Goal: Task Accomplishment & Management: Manage account settings

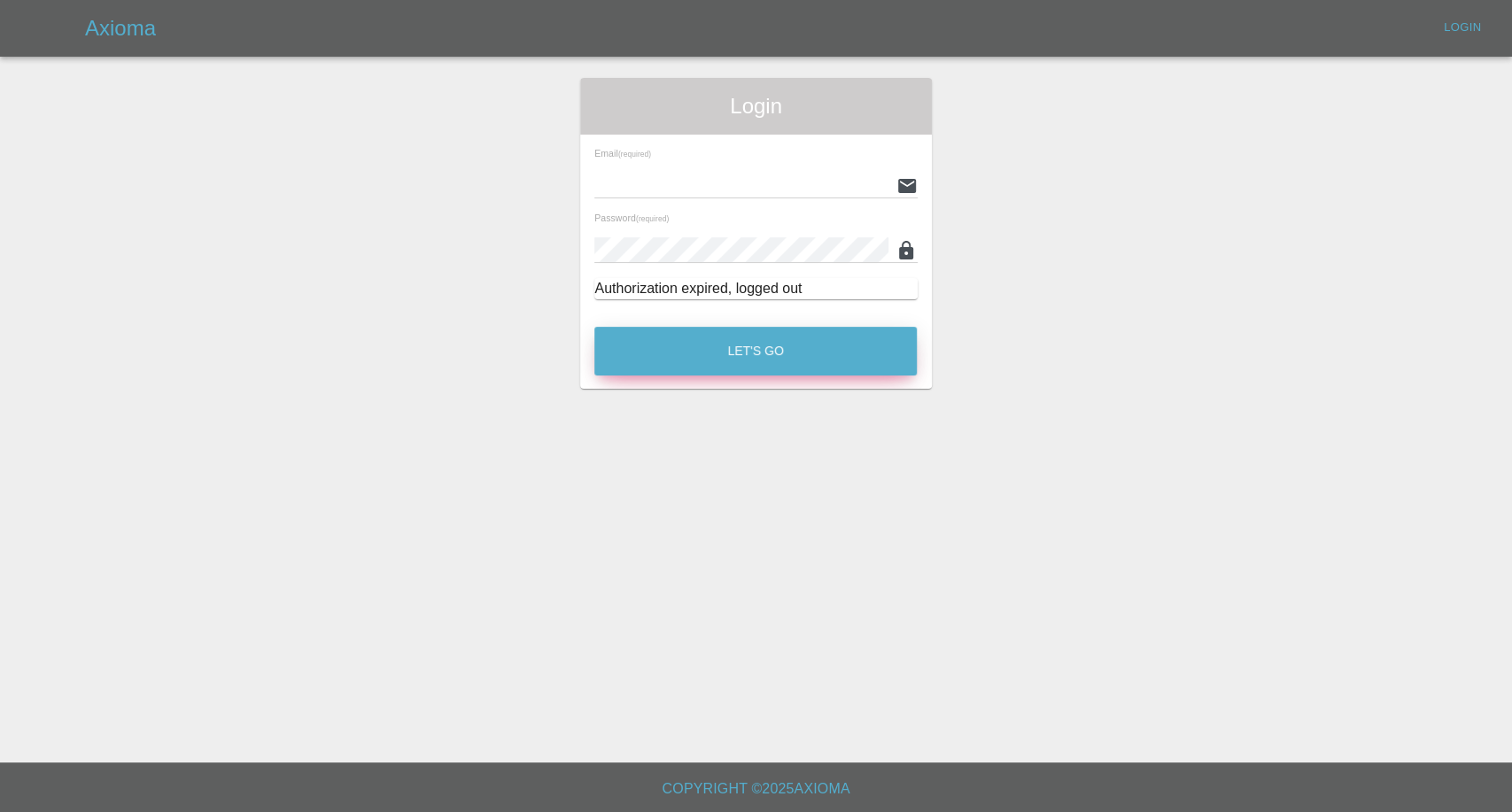
type input "afreen@axioma.co.uk"
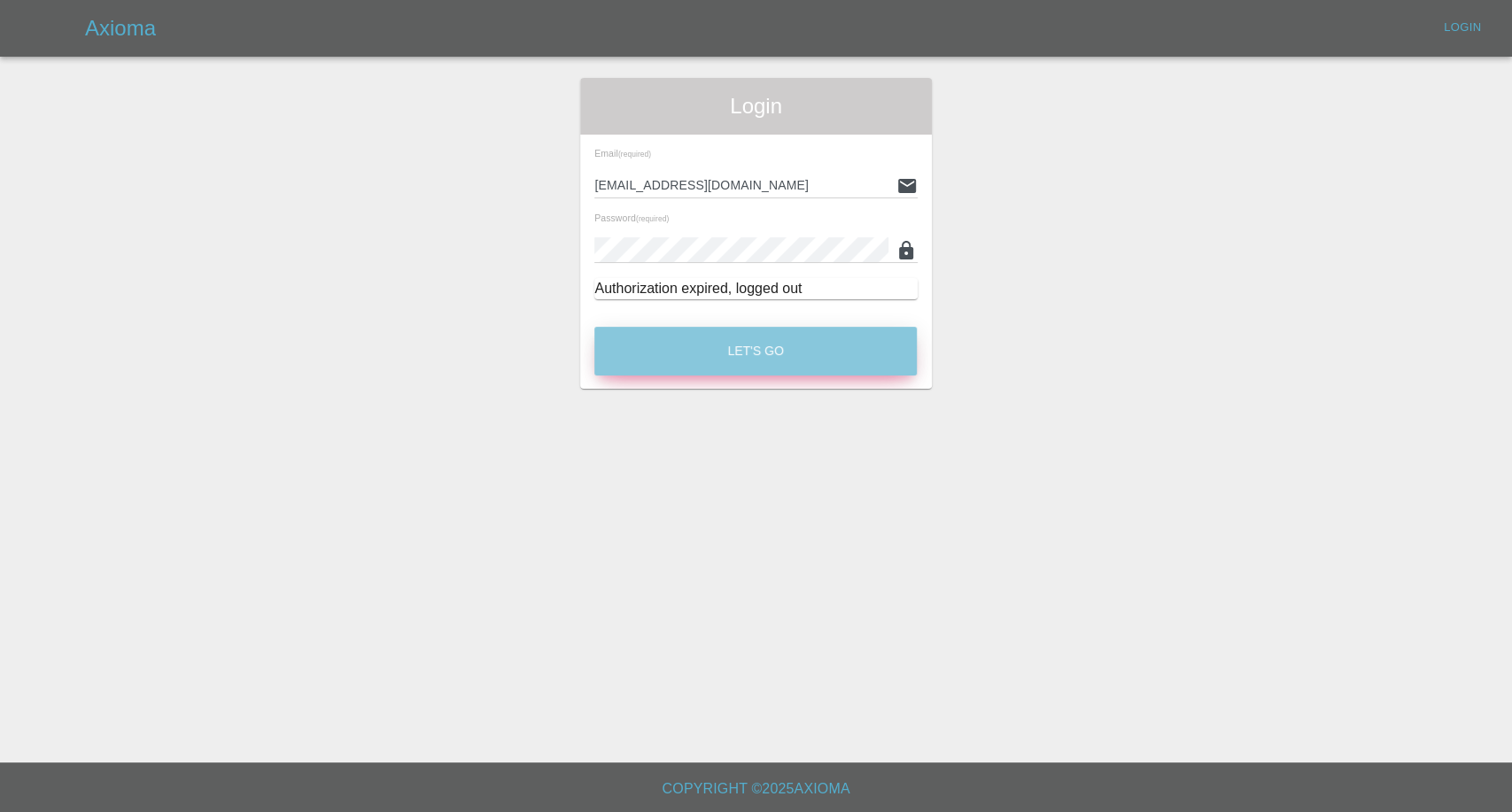
click at [806, 345] on button "Let's Go" at bounding box center [755, 351] width 322 height 49
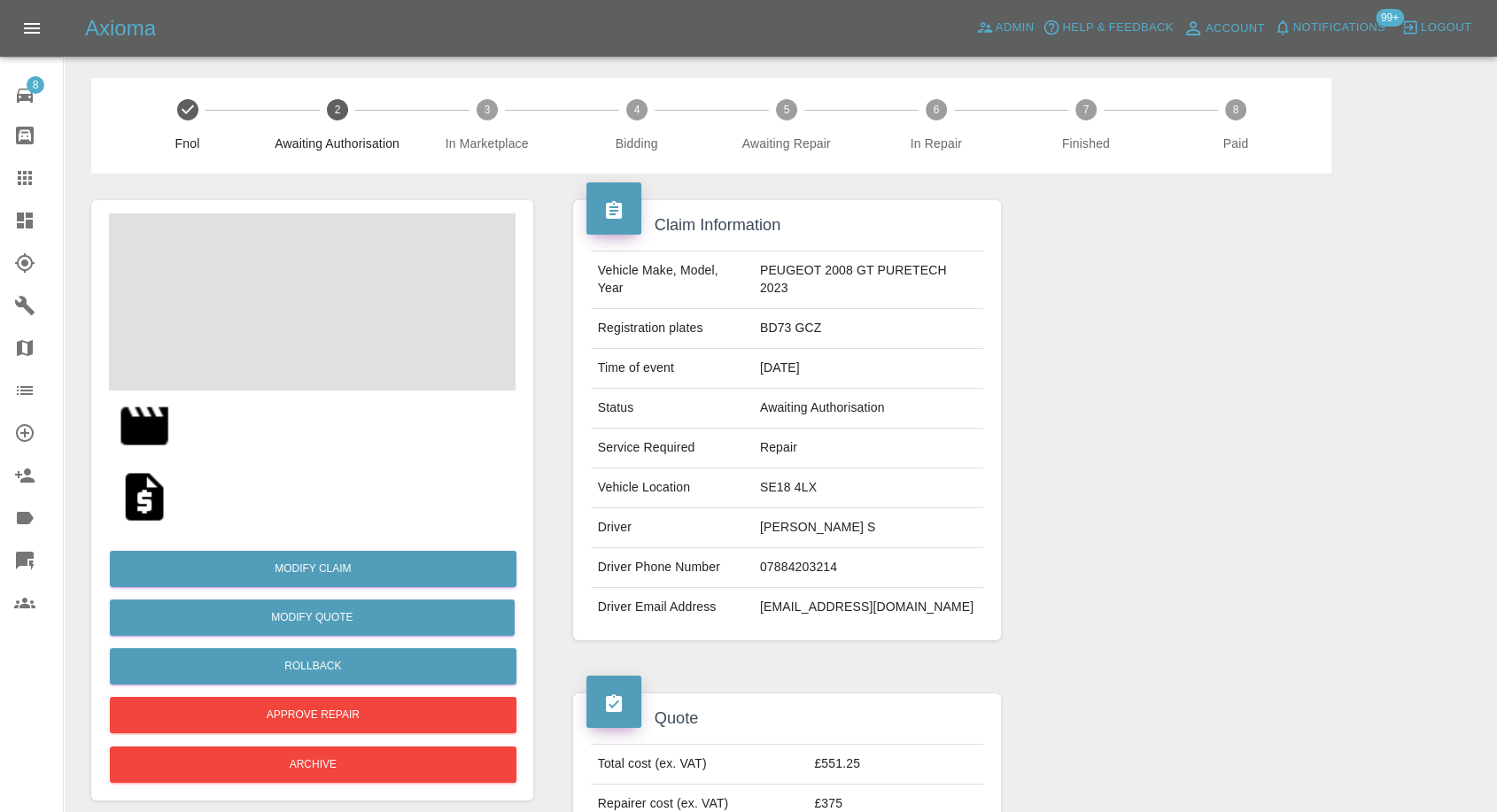
click at [779, 534] on td "Salil S" at bounding box center [869, 528] width 231 height 40
copy td "Salil S"
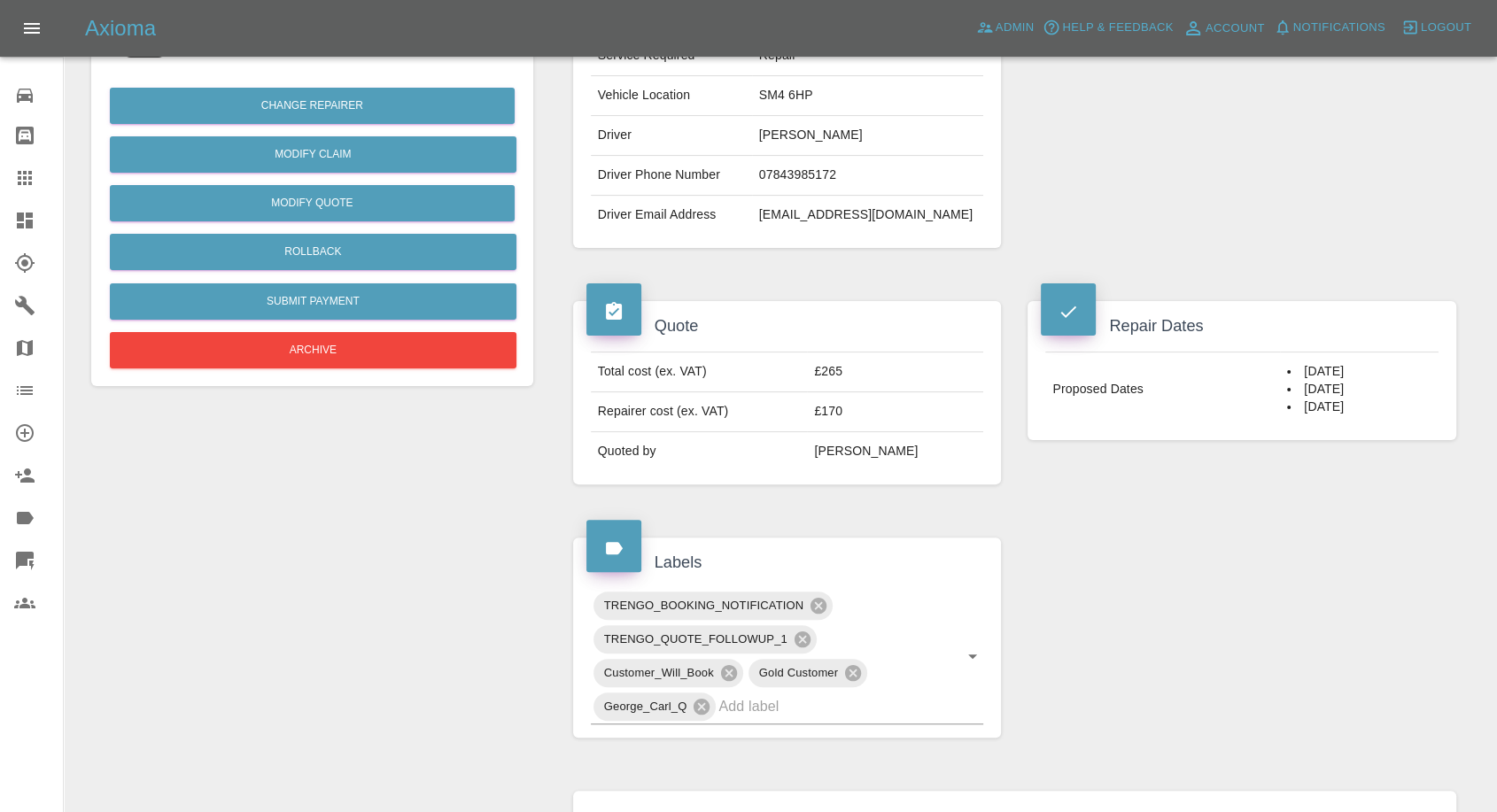
scroll to position [393, 0]
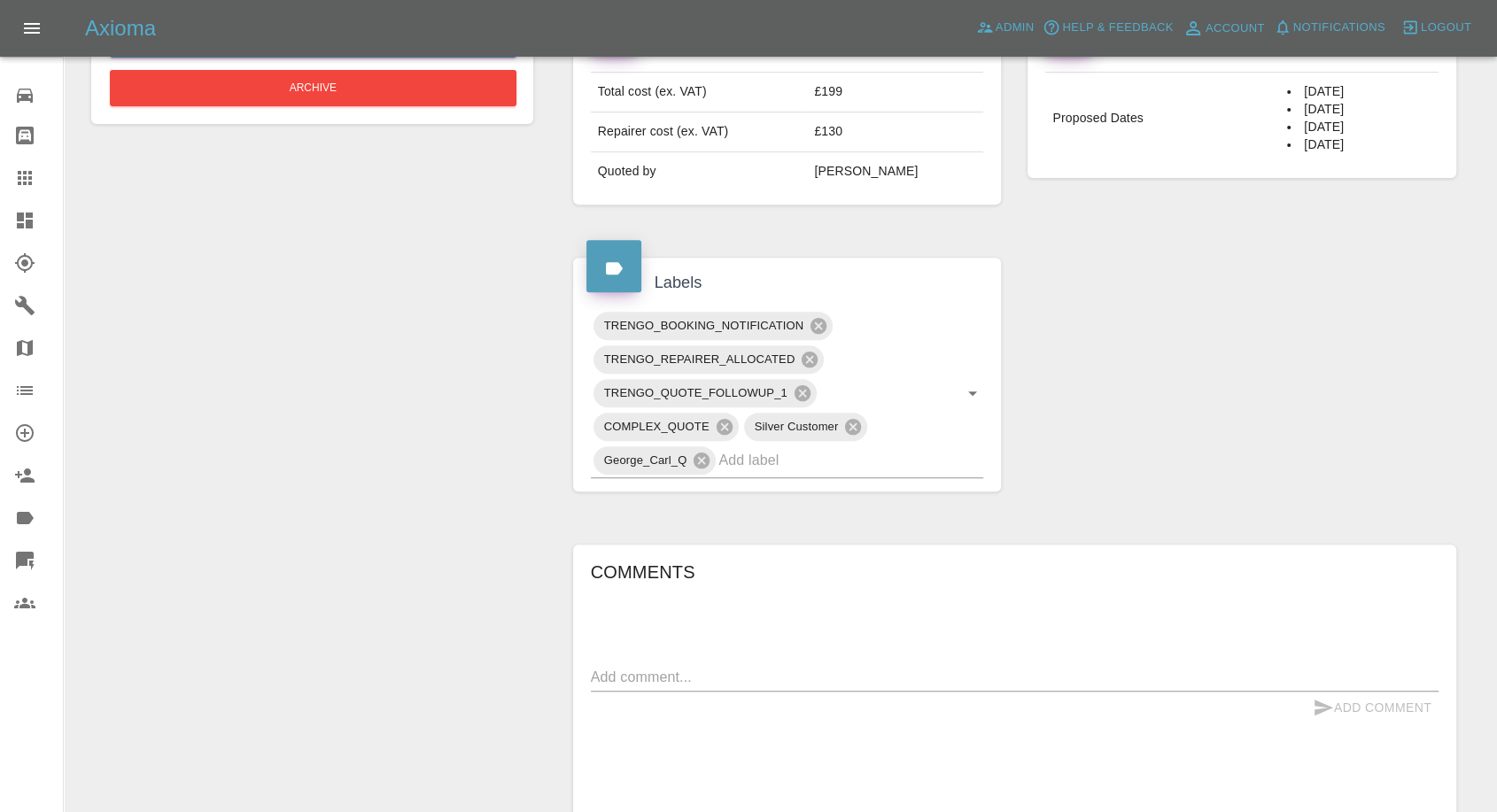
scroll to position [689, 0]
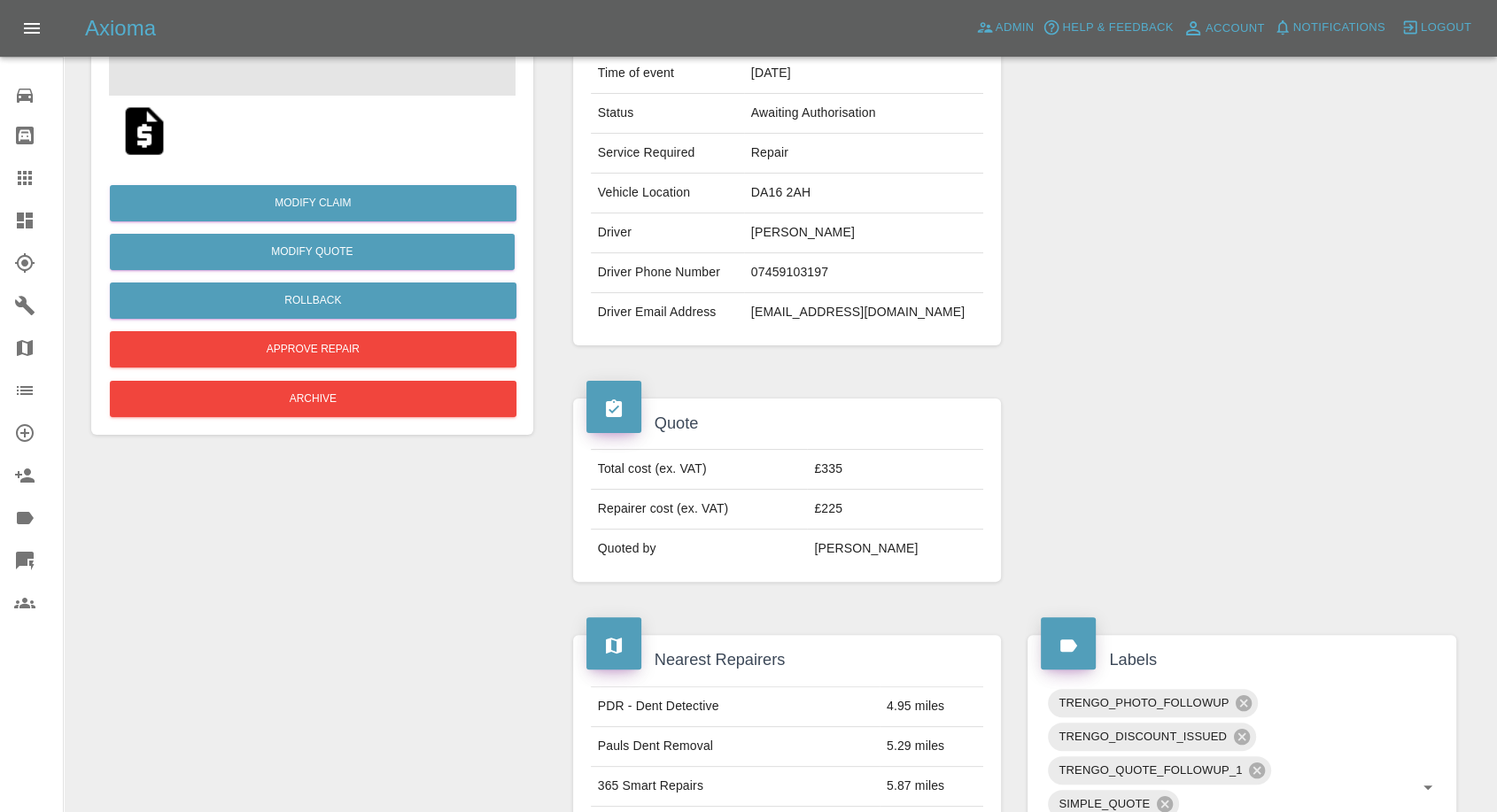
scroll to position [98, 0]
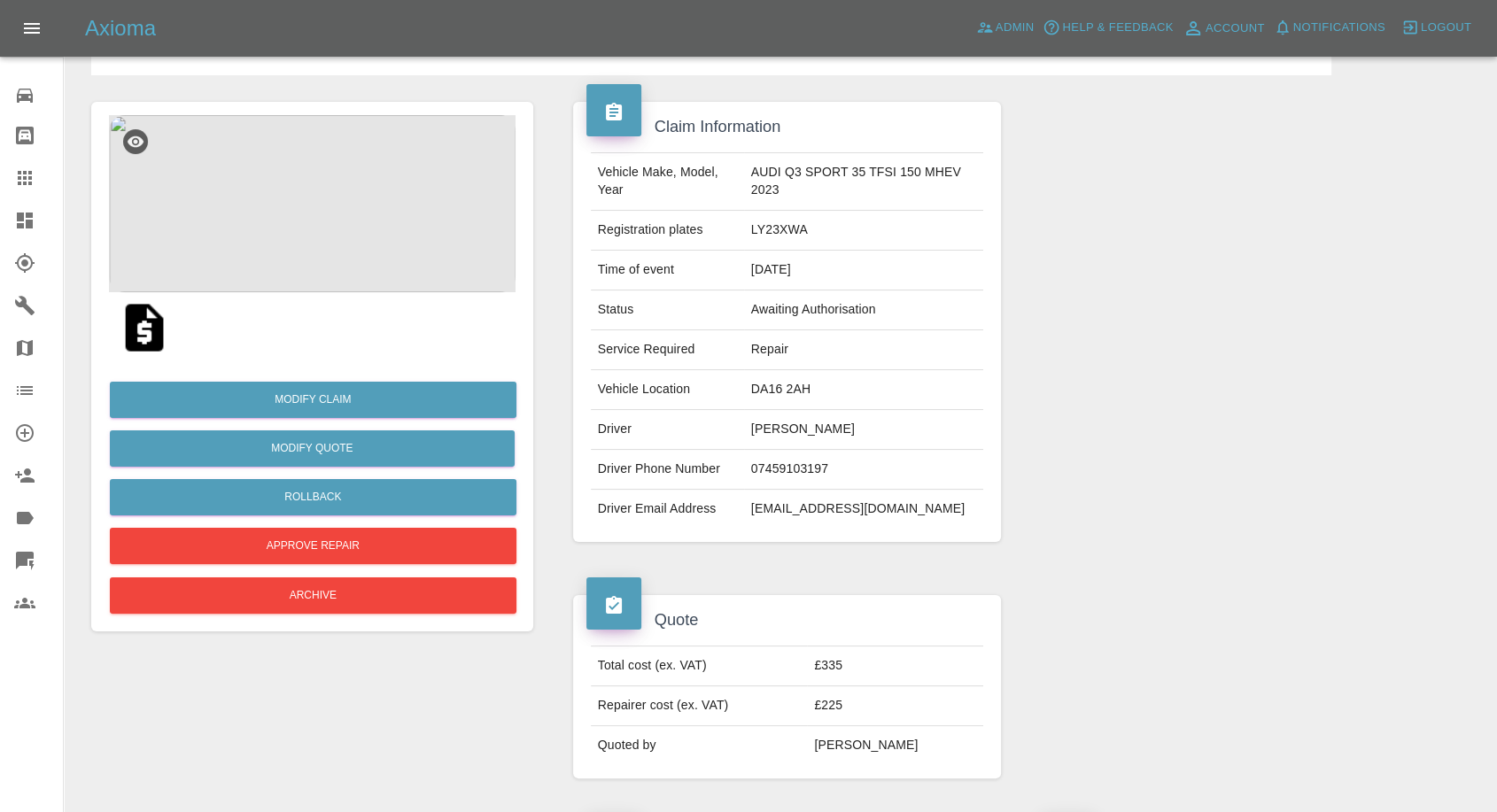
click at [332, 257] on img at bounding box center [313, 203] width 407 height 177
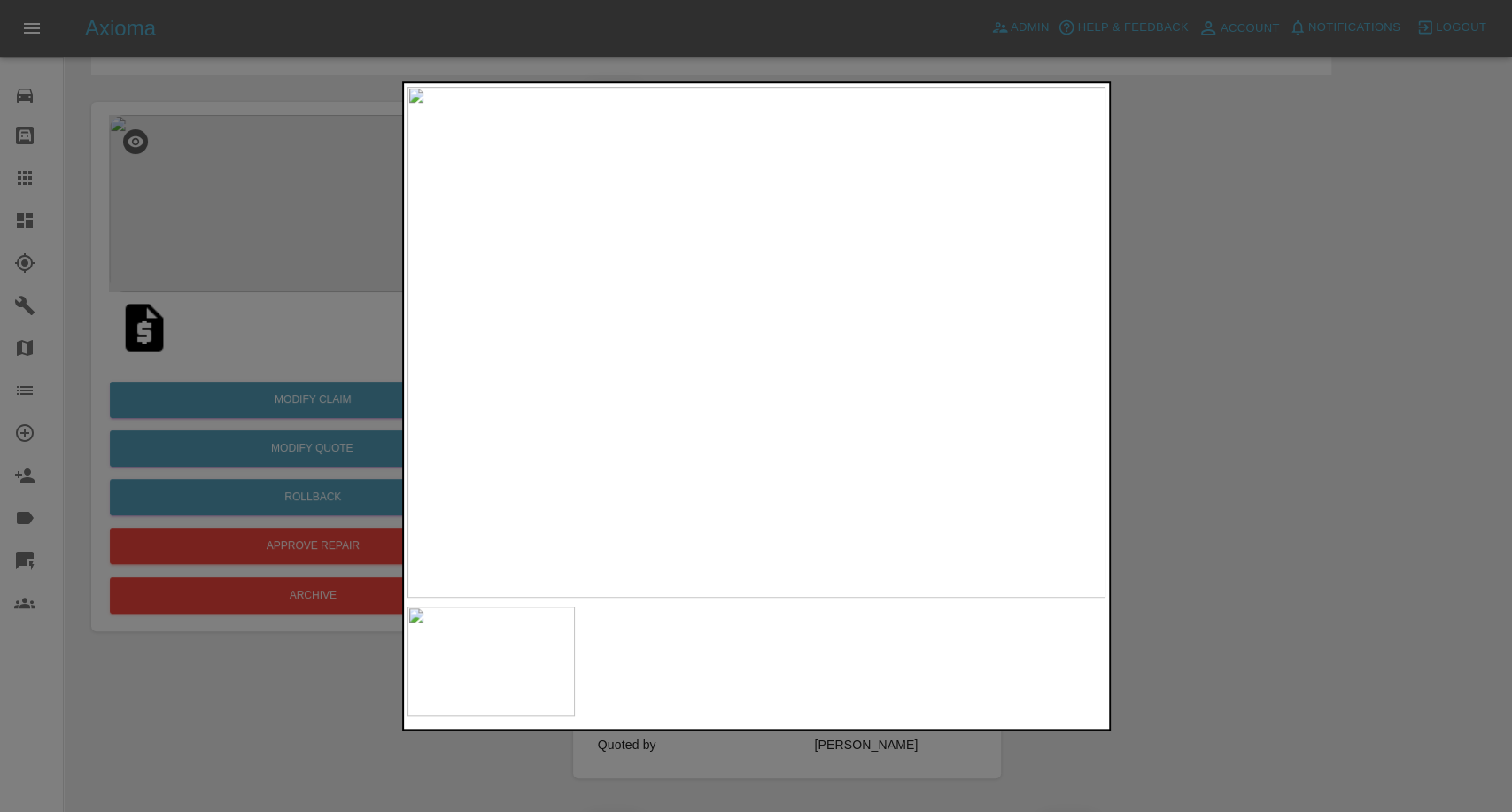
click at [1212, 466] on div at bounding box center [756, 406] width 1512 height 812
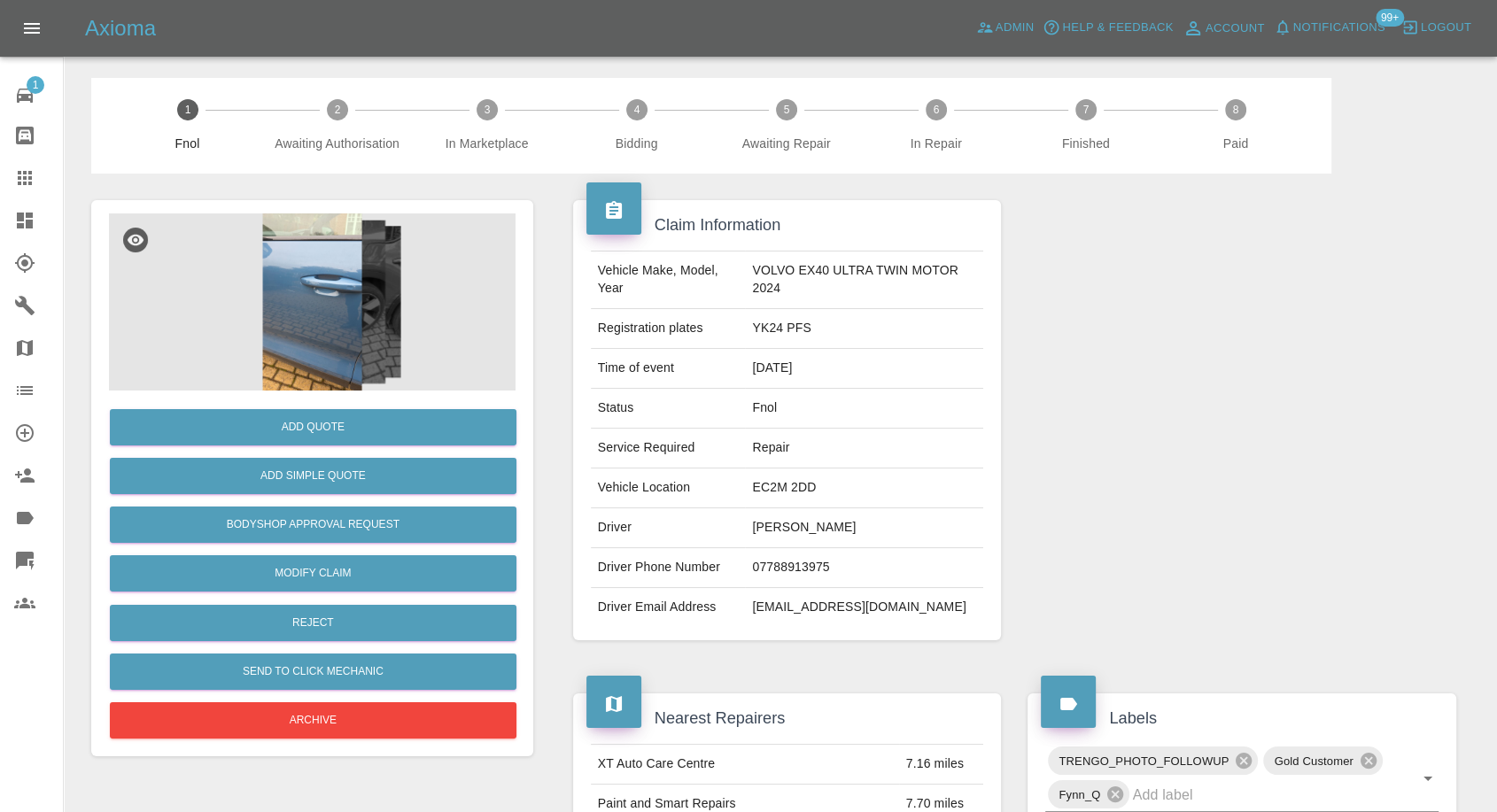
click at [316, 321] on img at bounding box center [313, 302] width 407 height 177
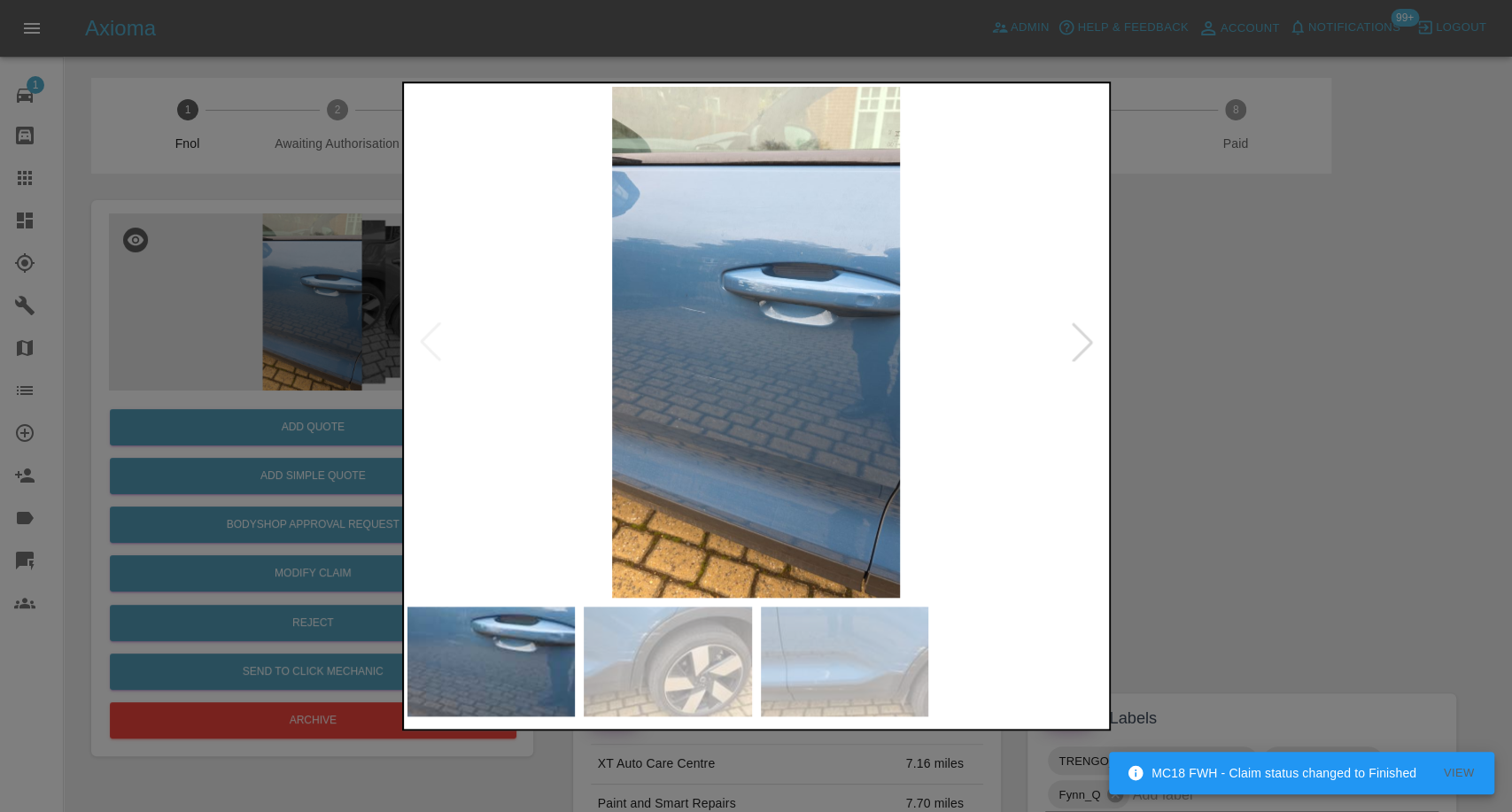
click at [708, 636] on img at bounding box center [667, 662] width 169 height 110
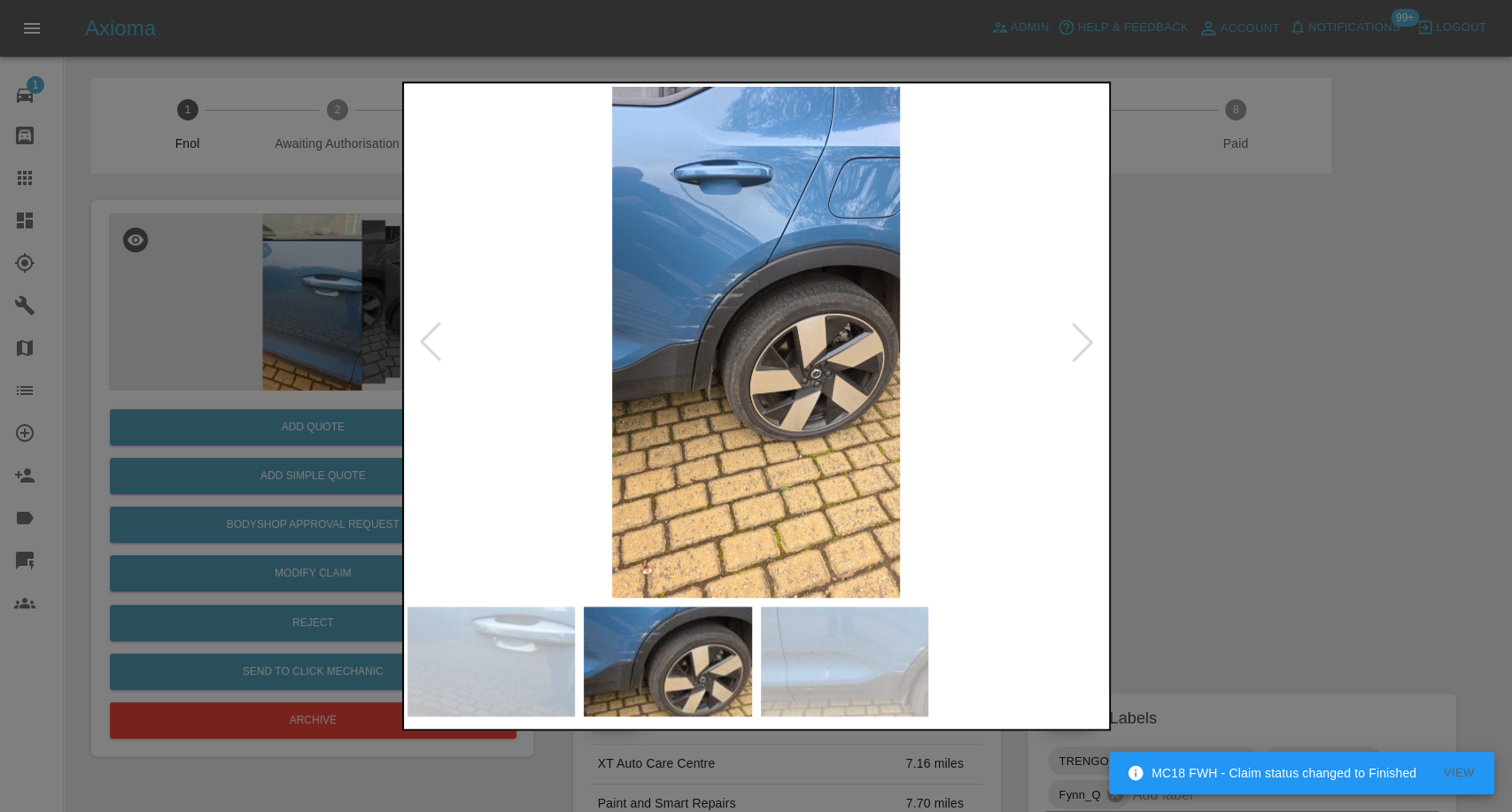
click at [834, 663] on img at bounding box center [845, 662] width 169 height 110
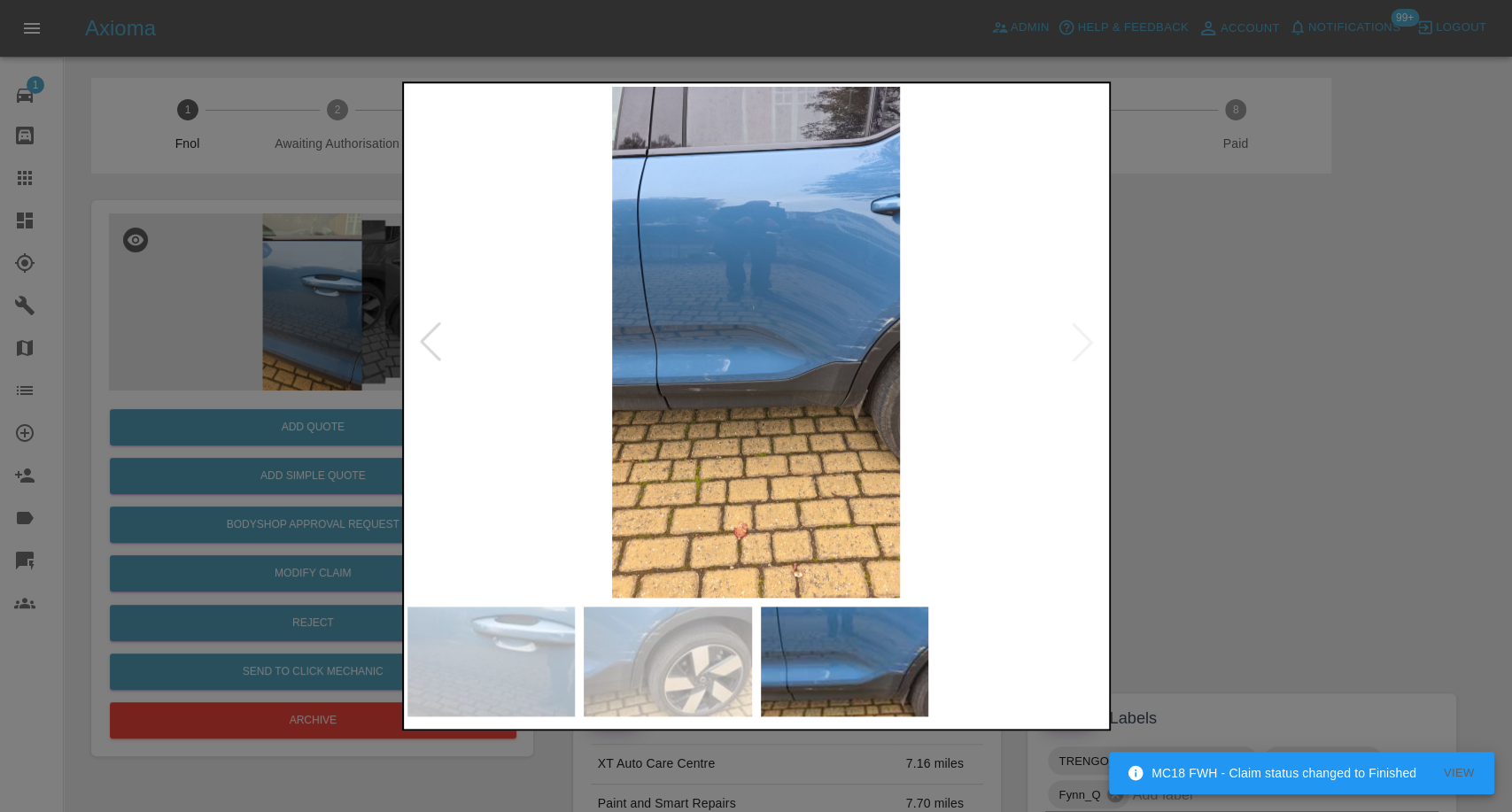
click at [1218, 533] on div at bounding box center [756, 406] width 1512 height 812
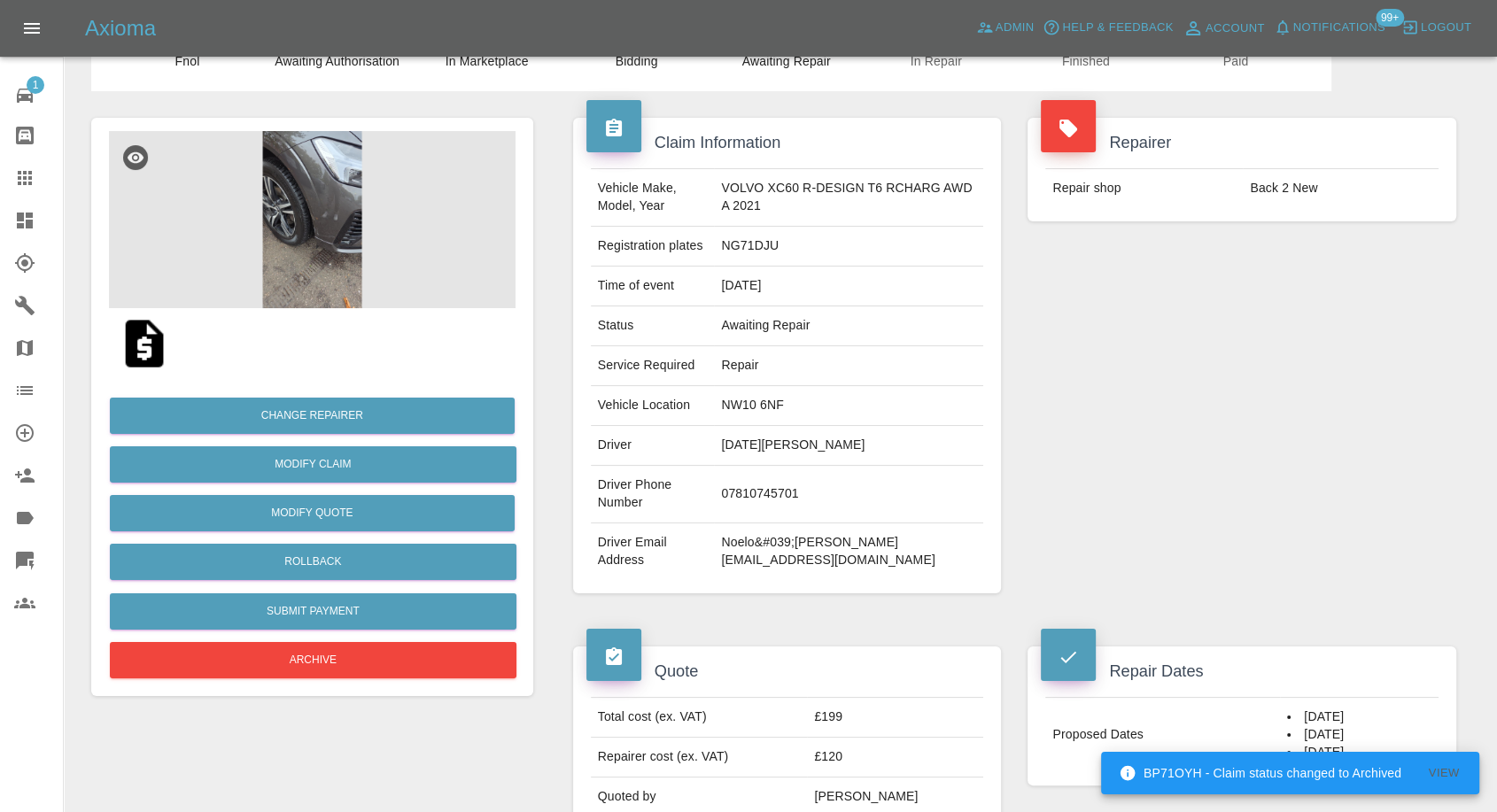
scroll to position [295, 0]
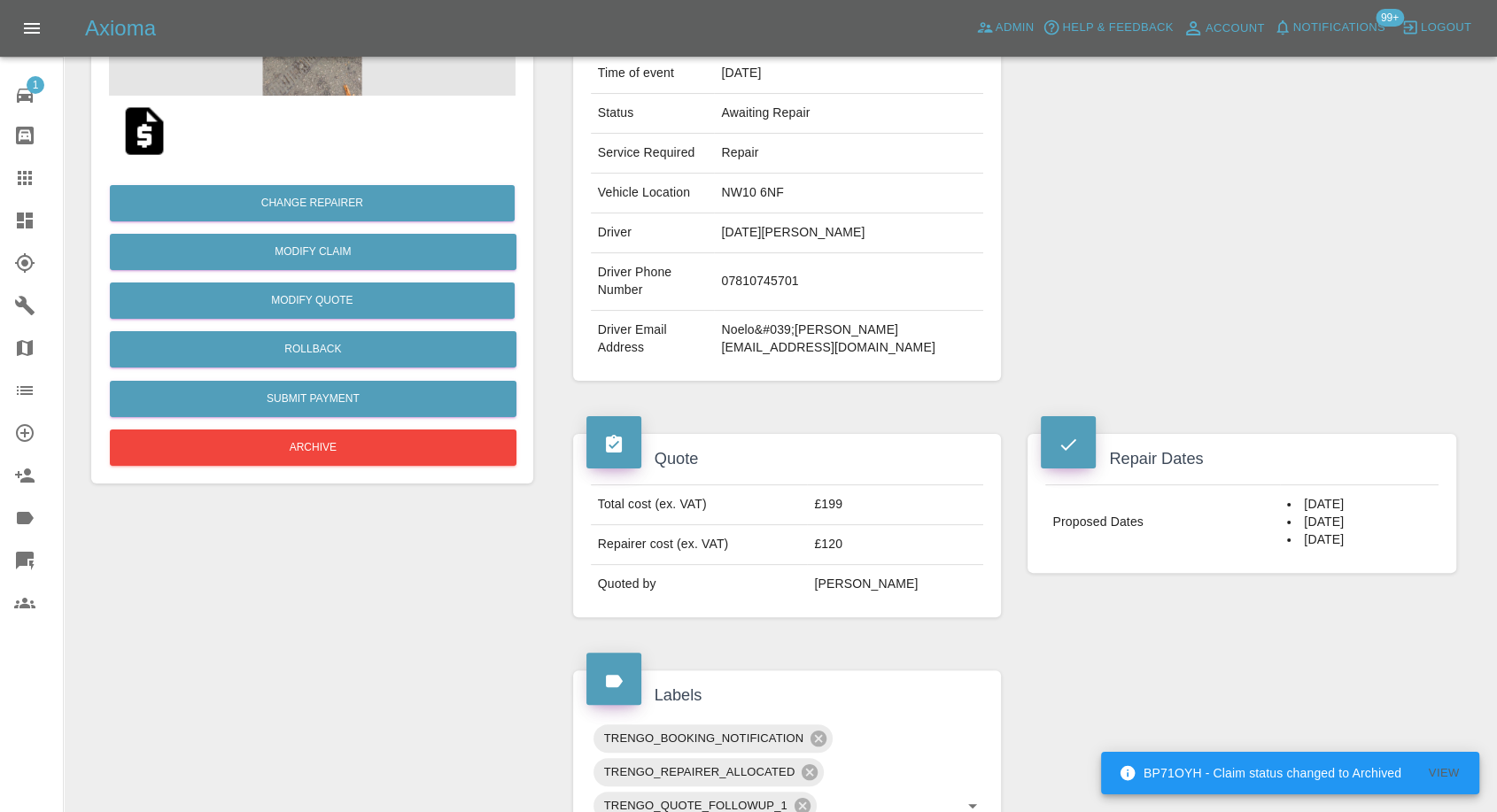
click at [153, 139] on img at bounding box center [144, 131] width 57 height 57
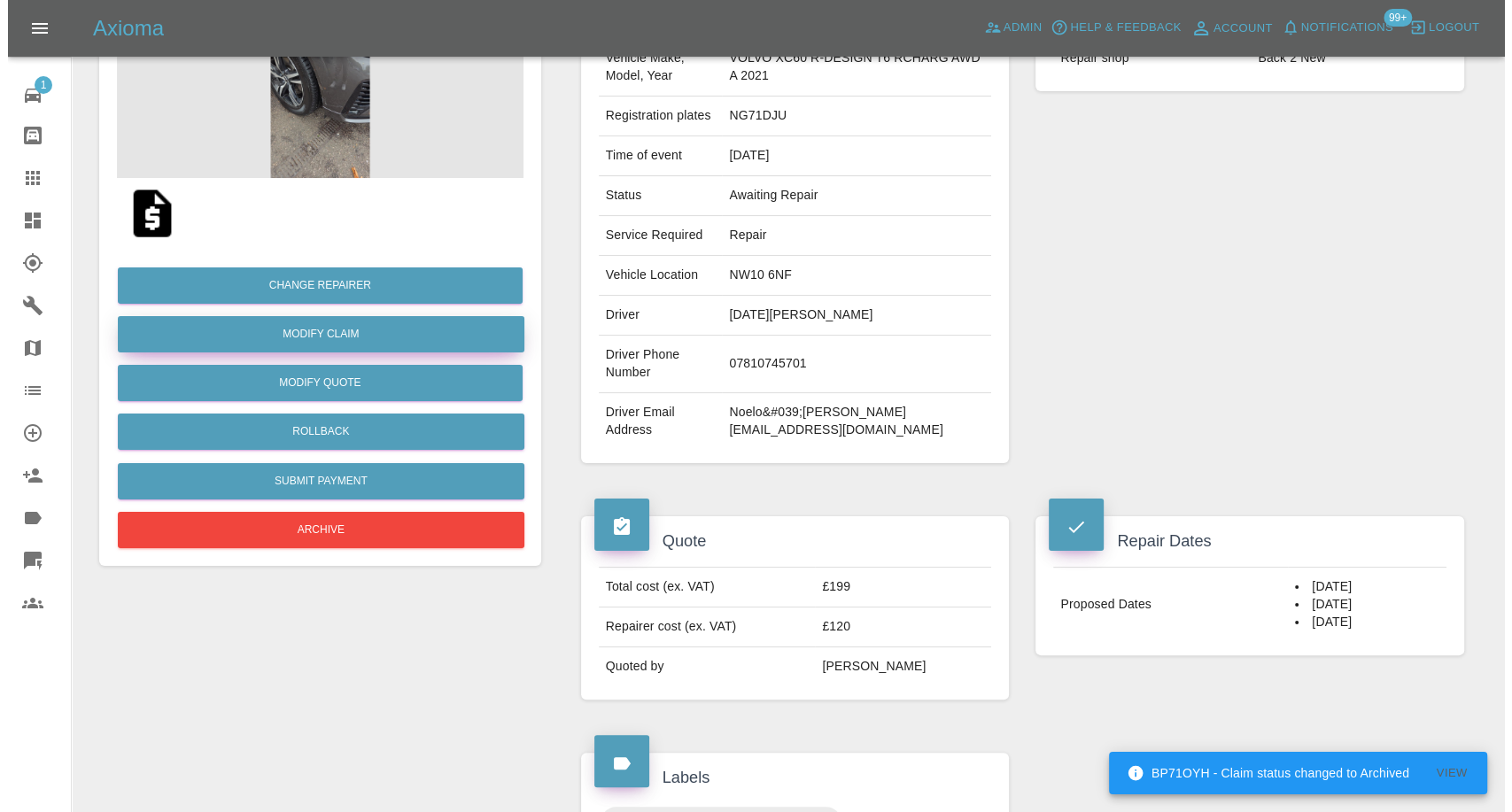
scroll to position [0, 0]
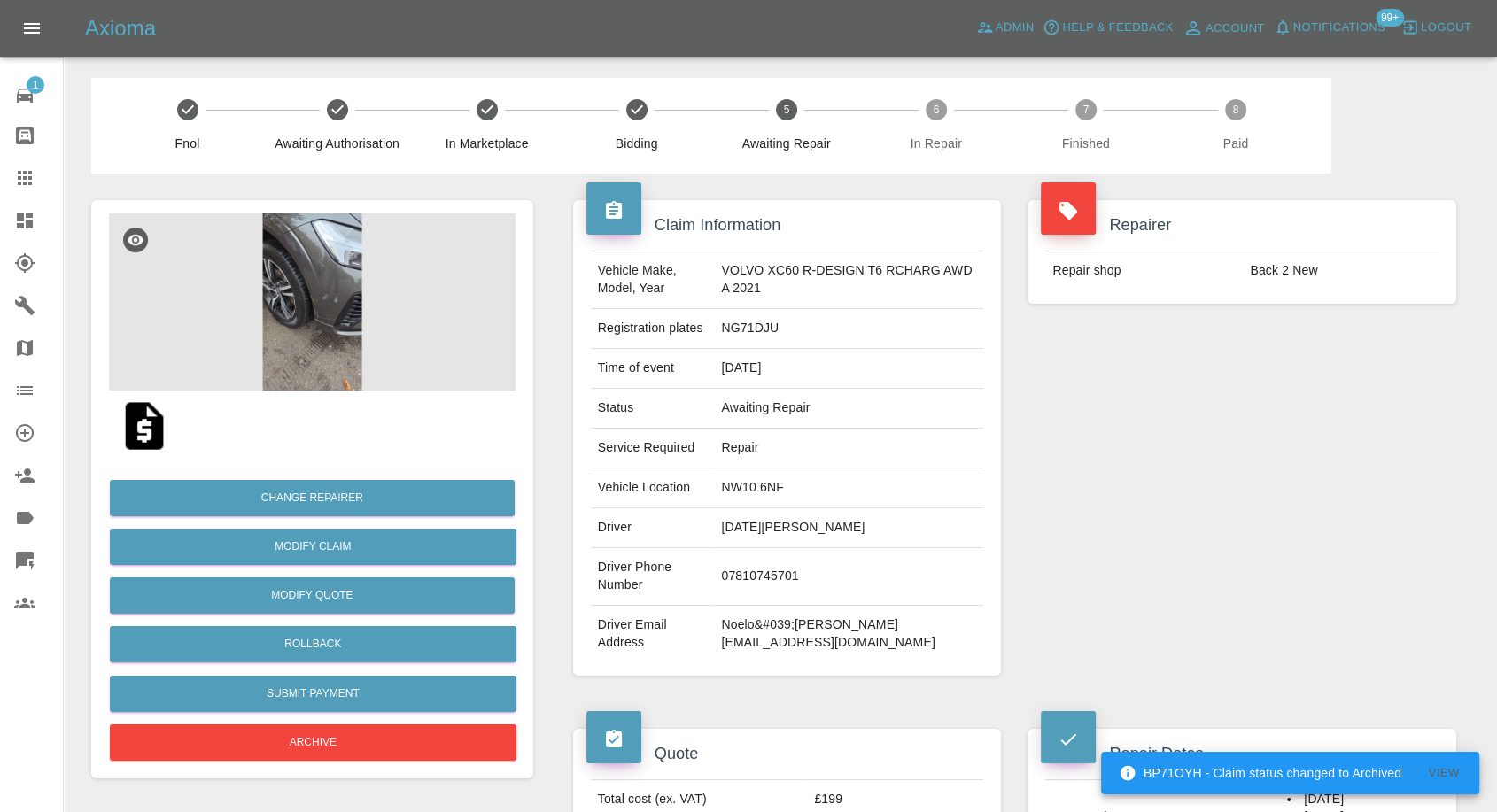
click at [332, 275] on img at bounding box center [313, 302] width 407 height 177
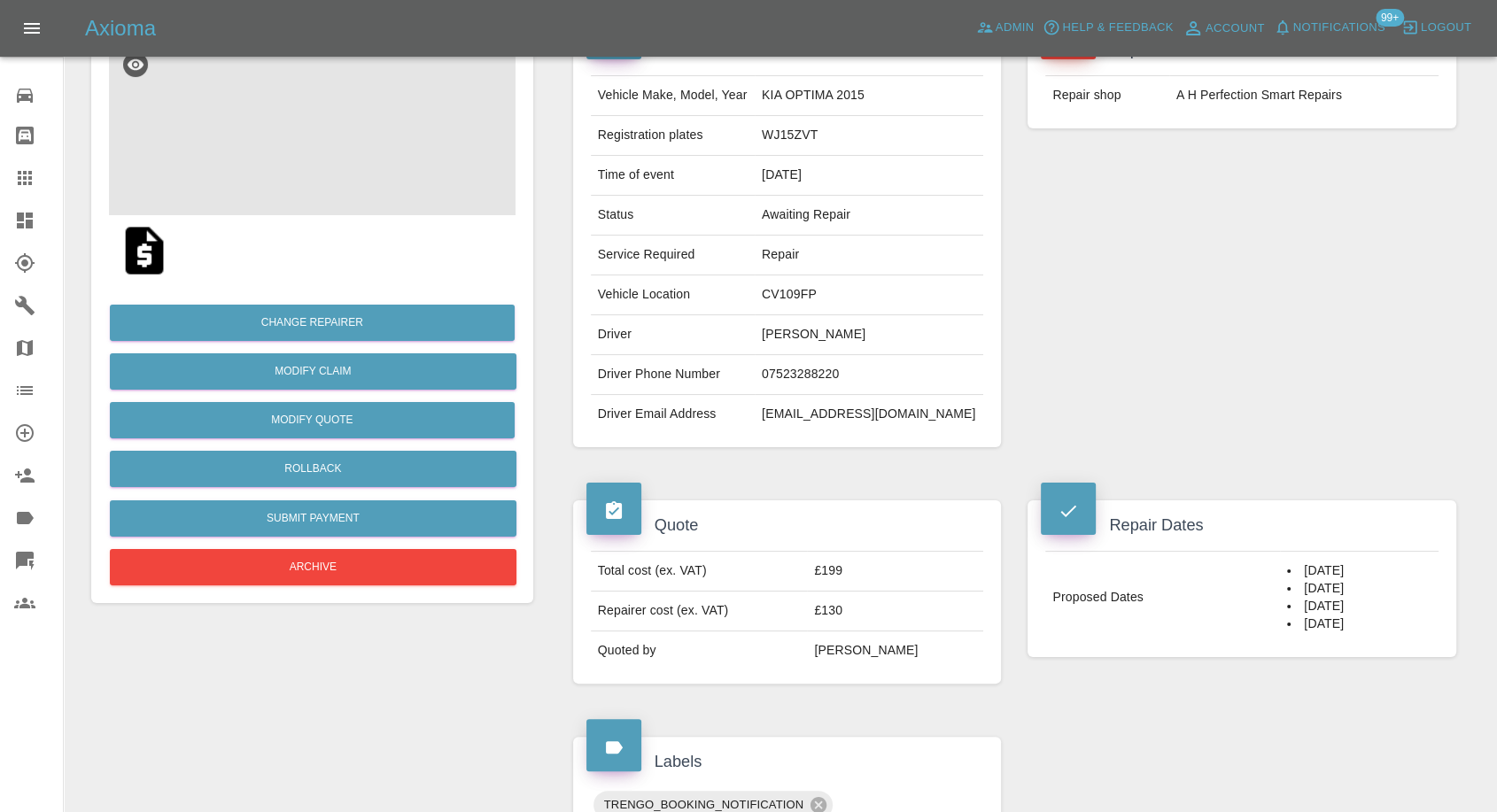
scroll to position [393, 0]
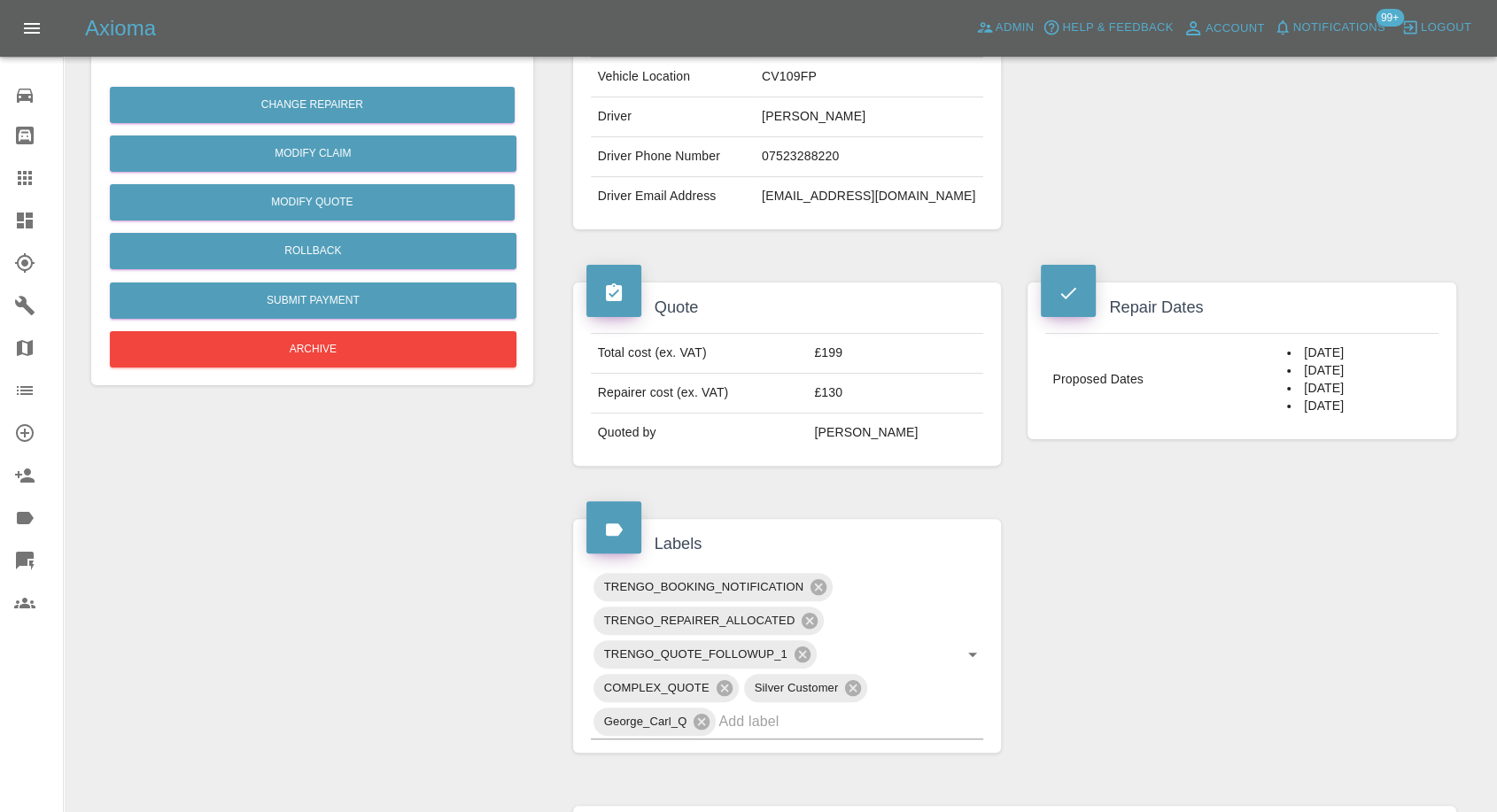
click at [1103, 581] on div "Claim Information Vehicle Make, Model, Year KIA OPTIMA 2015 Registration plates…" at bounding box center [1014, 578] width 910 height 1595
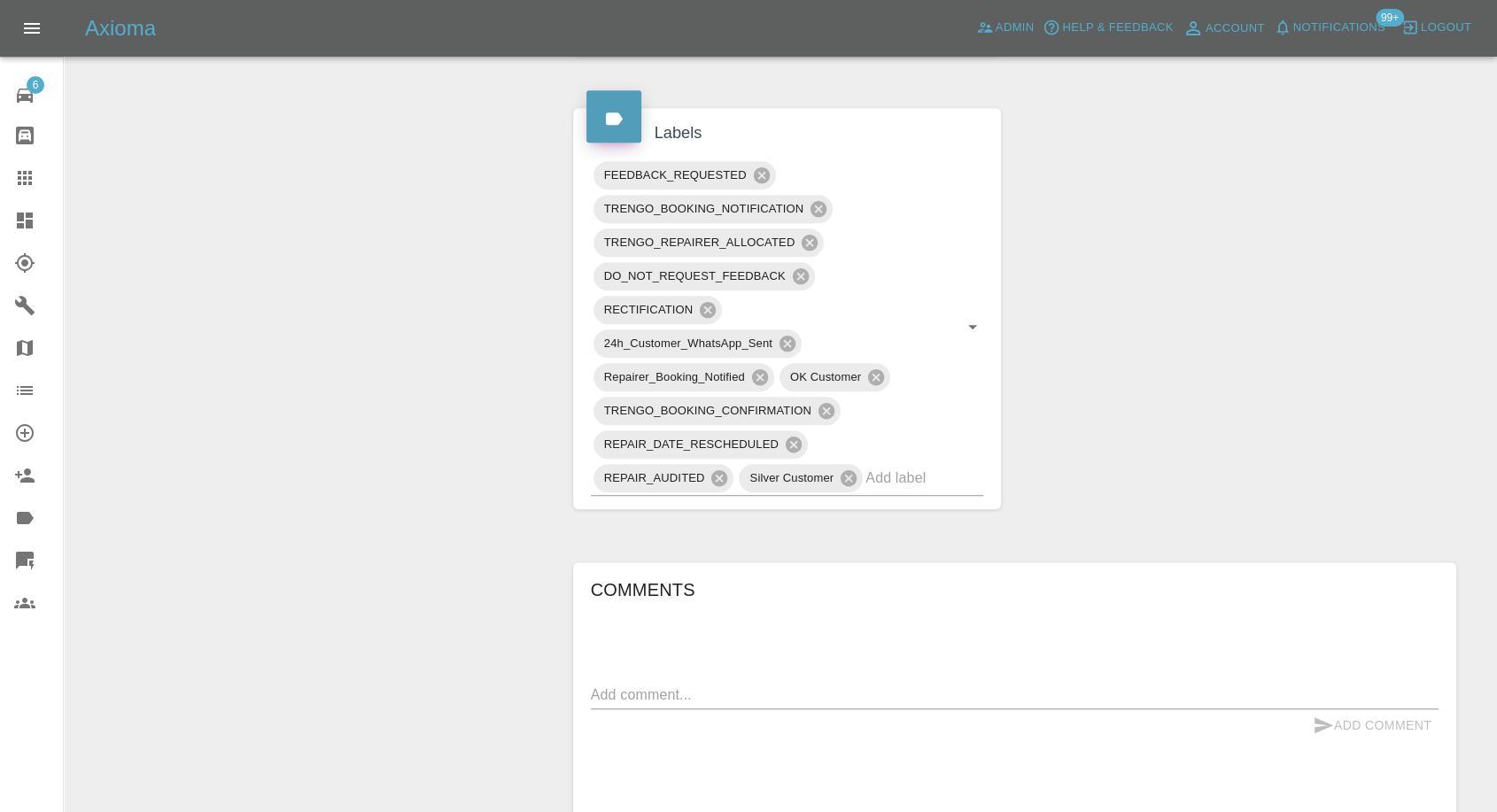
scroll to position [984, 0]
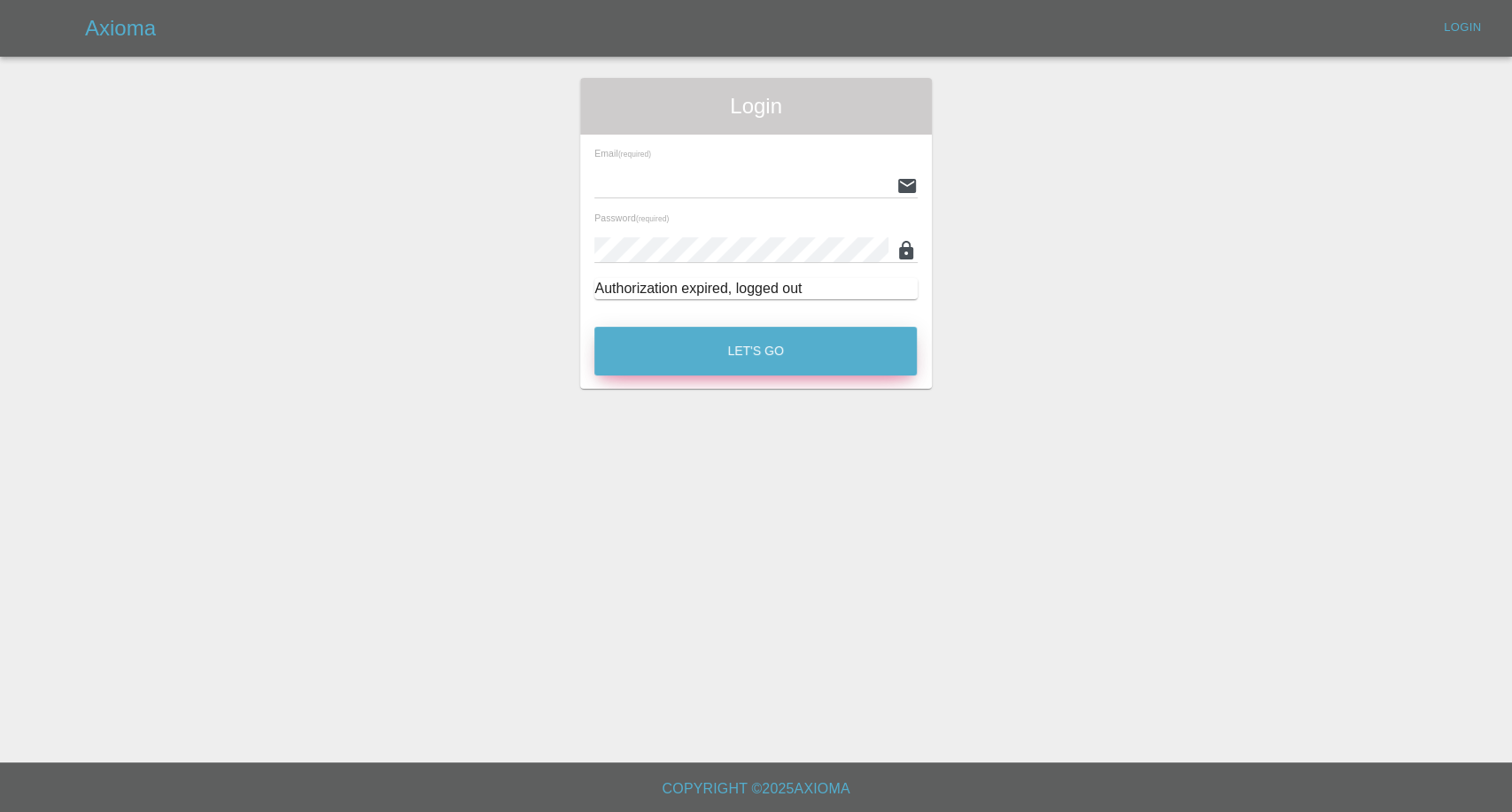
type input "afreen@axioma.co.uk"
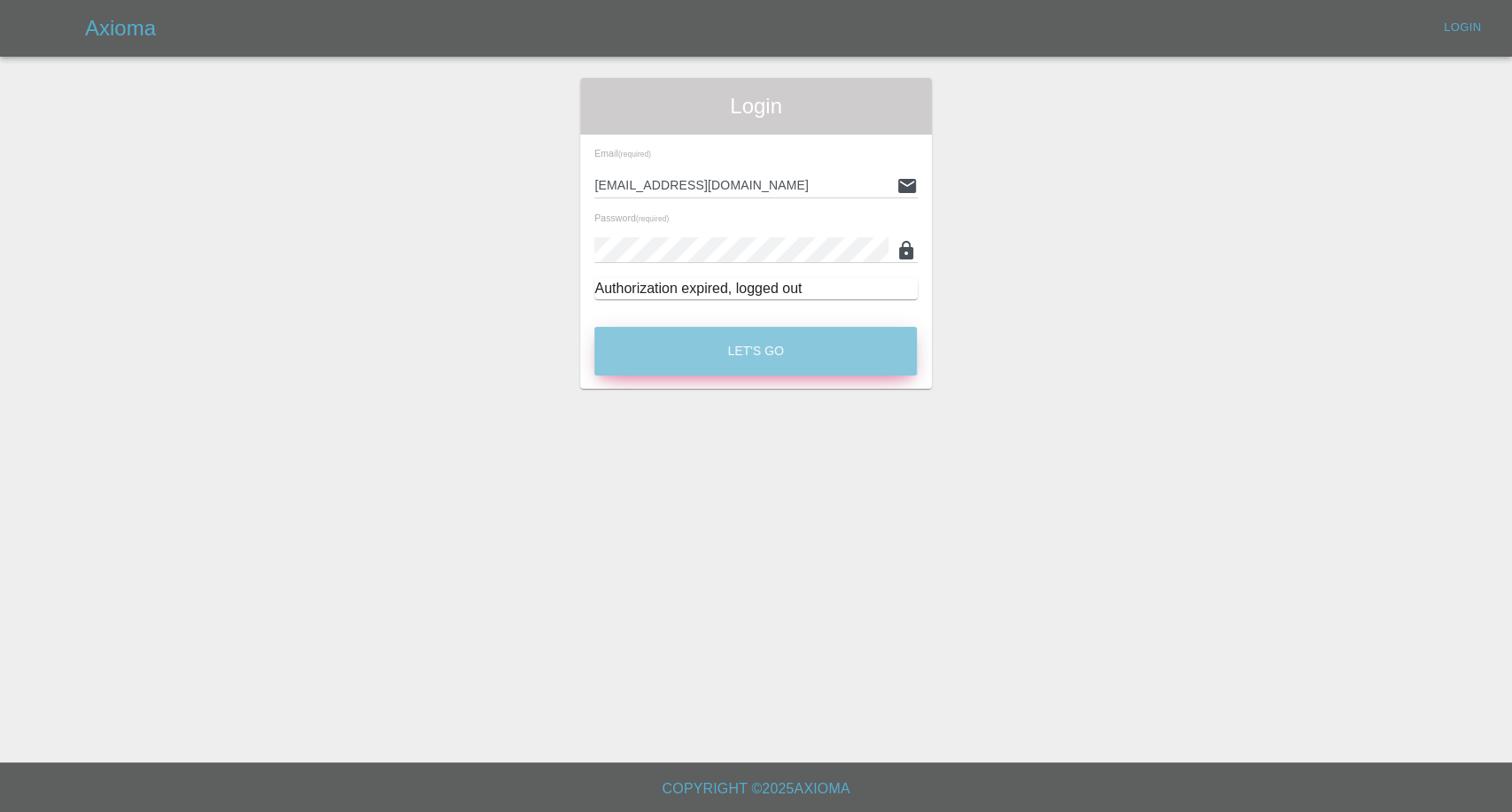
click at [654, 342] on button "Let's Go" at bounding box center [755, 351] width 322 height 49
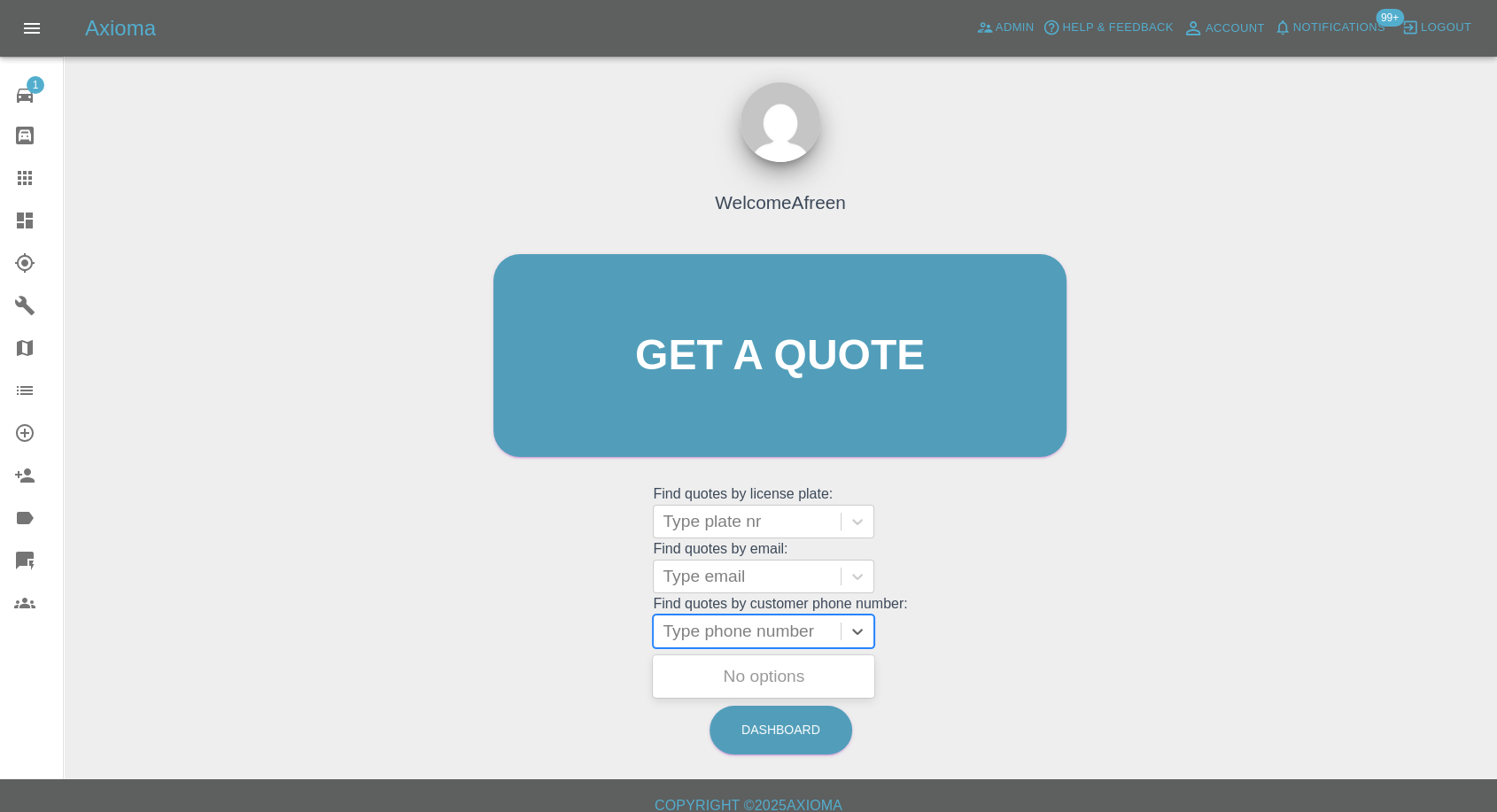
click at [722, 625] on div at bounding box center [747, 632] width 169 height 25
paste input "+447795195420"
drag, startPoint x: 696, startPoint y: 629, endPoint x: 290, endPoint y: 648, distance: 406.4
click at [290, 648] on div "Welcome Afreen Get a quote Get a quote Find quotes by license plate: Type plate…" at bounding box center [780, 440] width 1405 height 636
type input "07795195420"
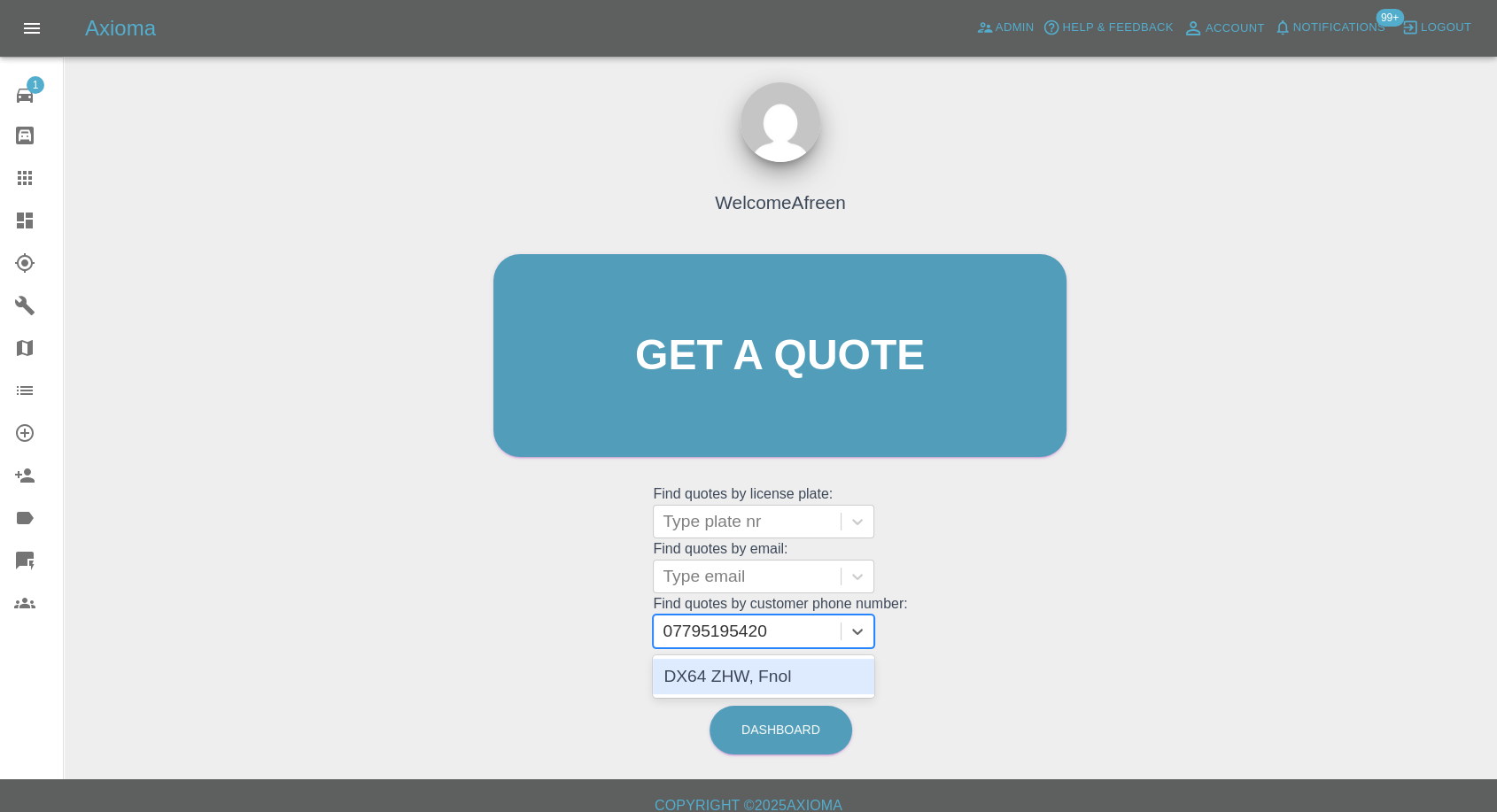
click at [721, 677] on div "DX64 ZHW, Fnol" at bounding box center [764, 676] width 222 height 36
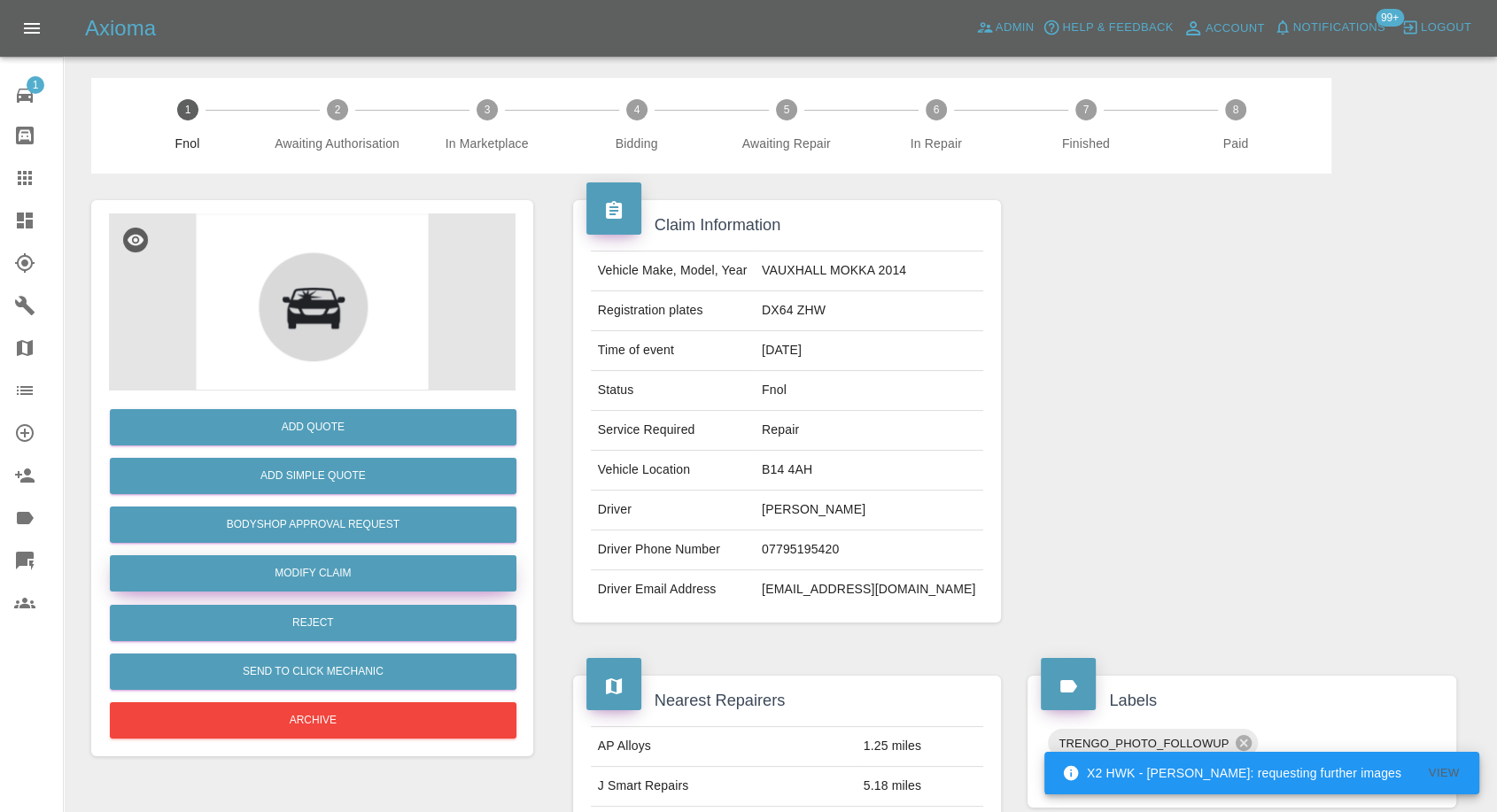
click at [310, 576] on link "Modify Claim" at bounding box center [313, 574] width 407 height 37
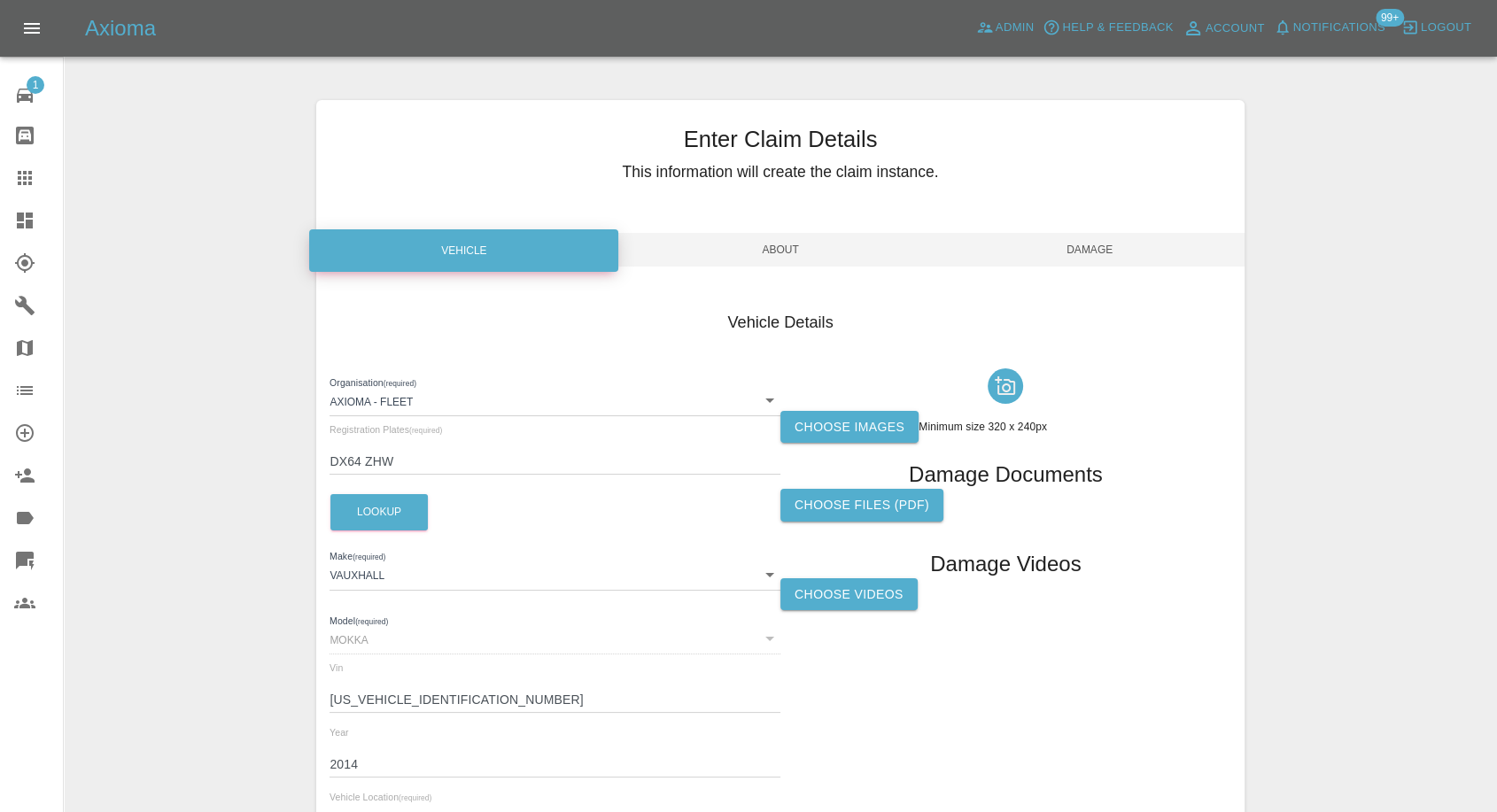
click at [850, 413] on label "Choose images" at bounding box center [849, 427] width 138 height 33
click at [0, 0] on input "Choose images" at bounding box center [0, 0] width 0 height 0
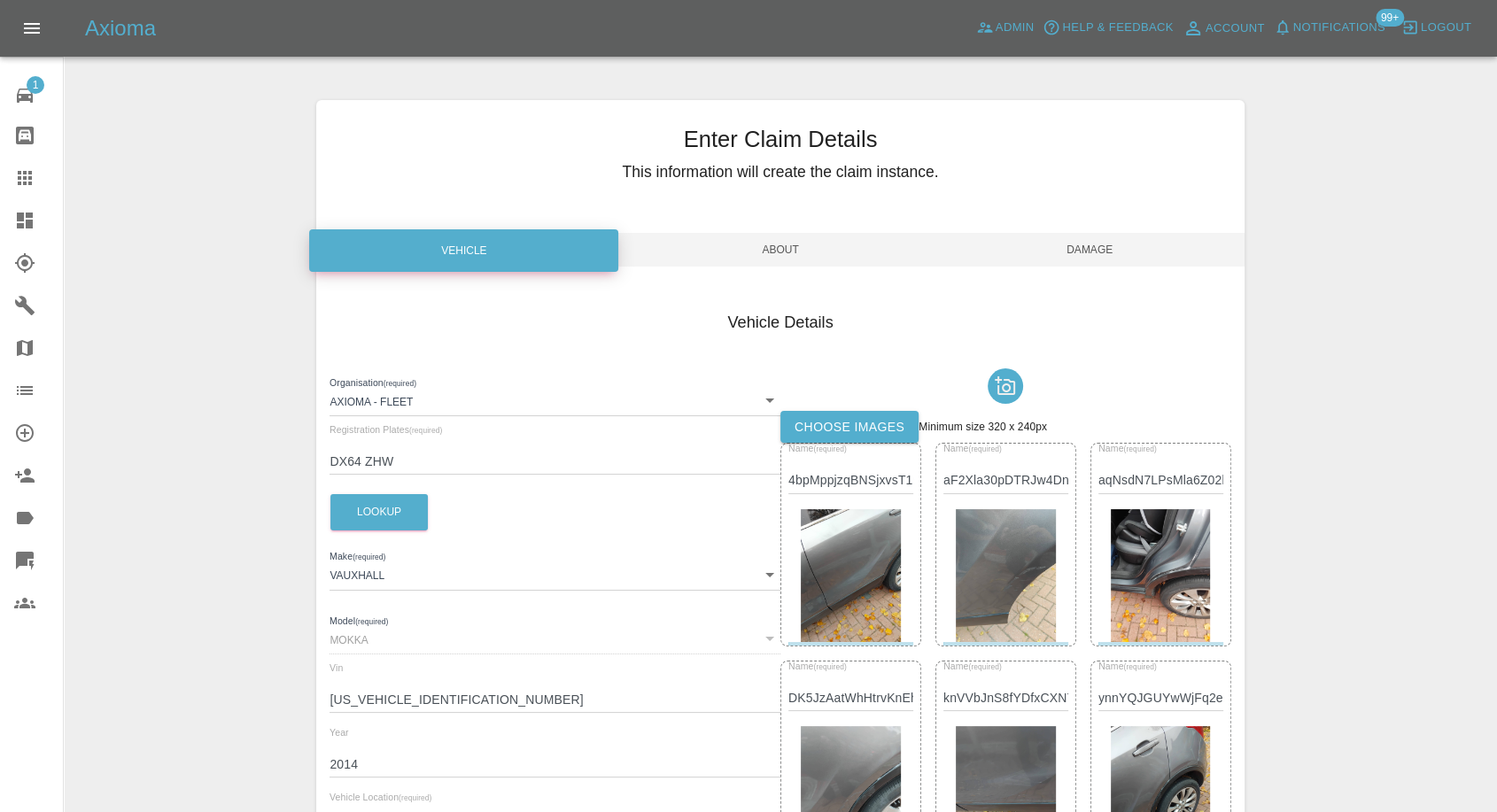
click at [1099, 246] on span "Damage" at bounding box center [1090, 250] width 310 height 34
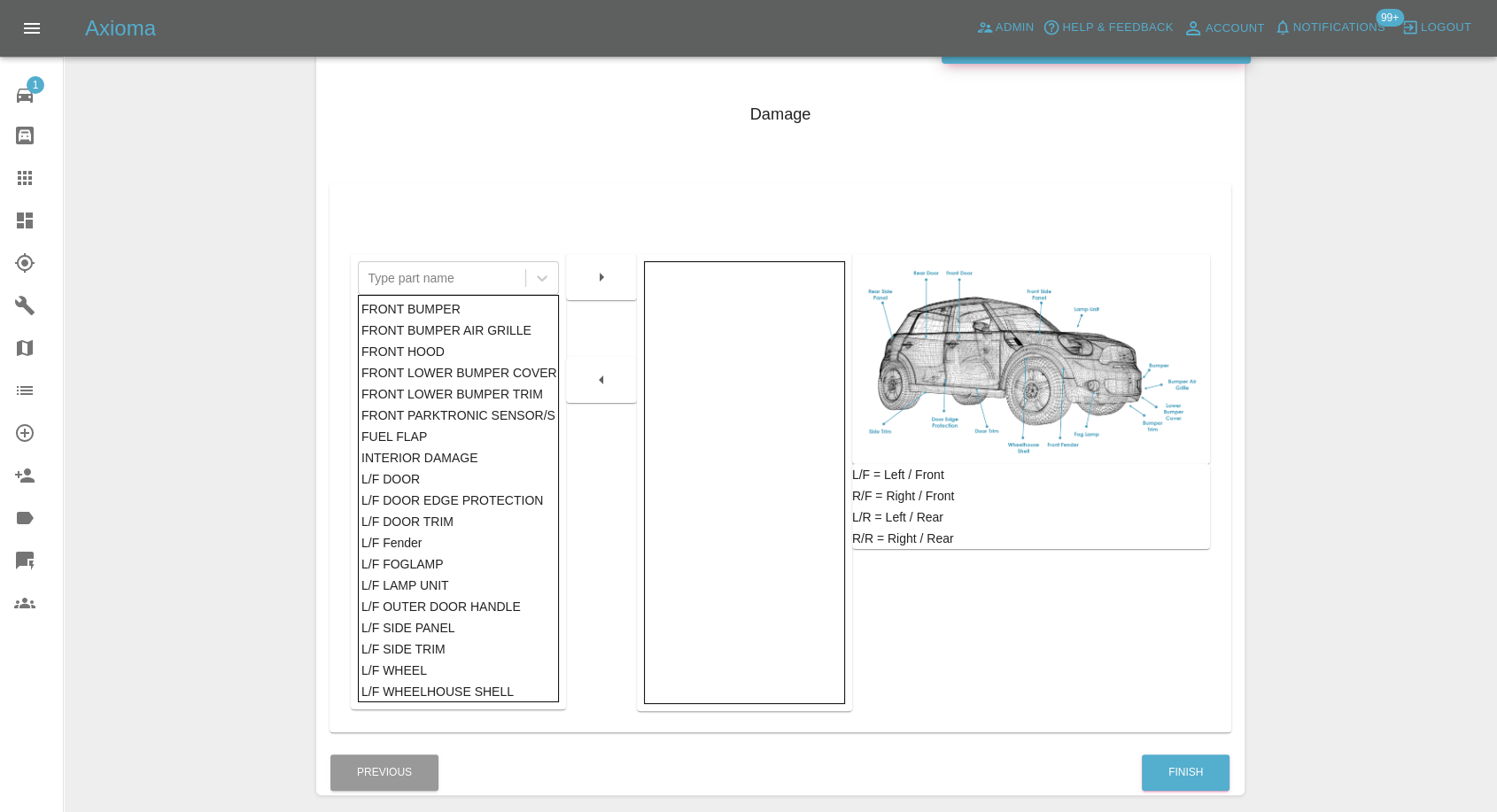
scroll to position [284, 0]
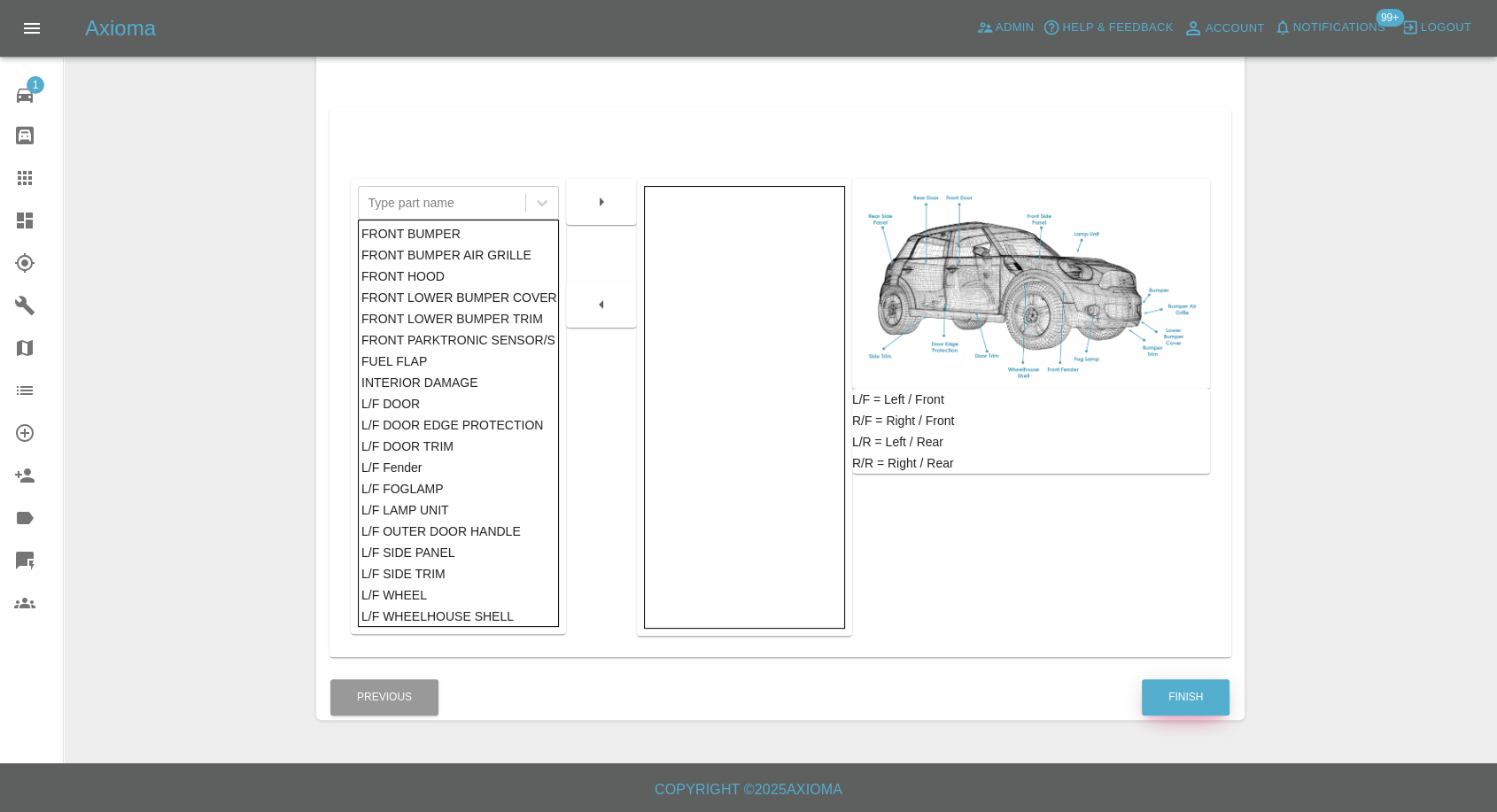
click at [1170, 680] on button "Finish" at bounding box center [1185, 697] width 88 height 37
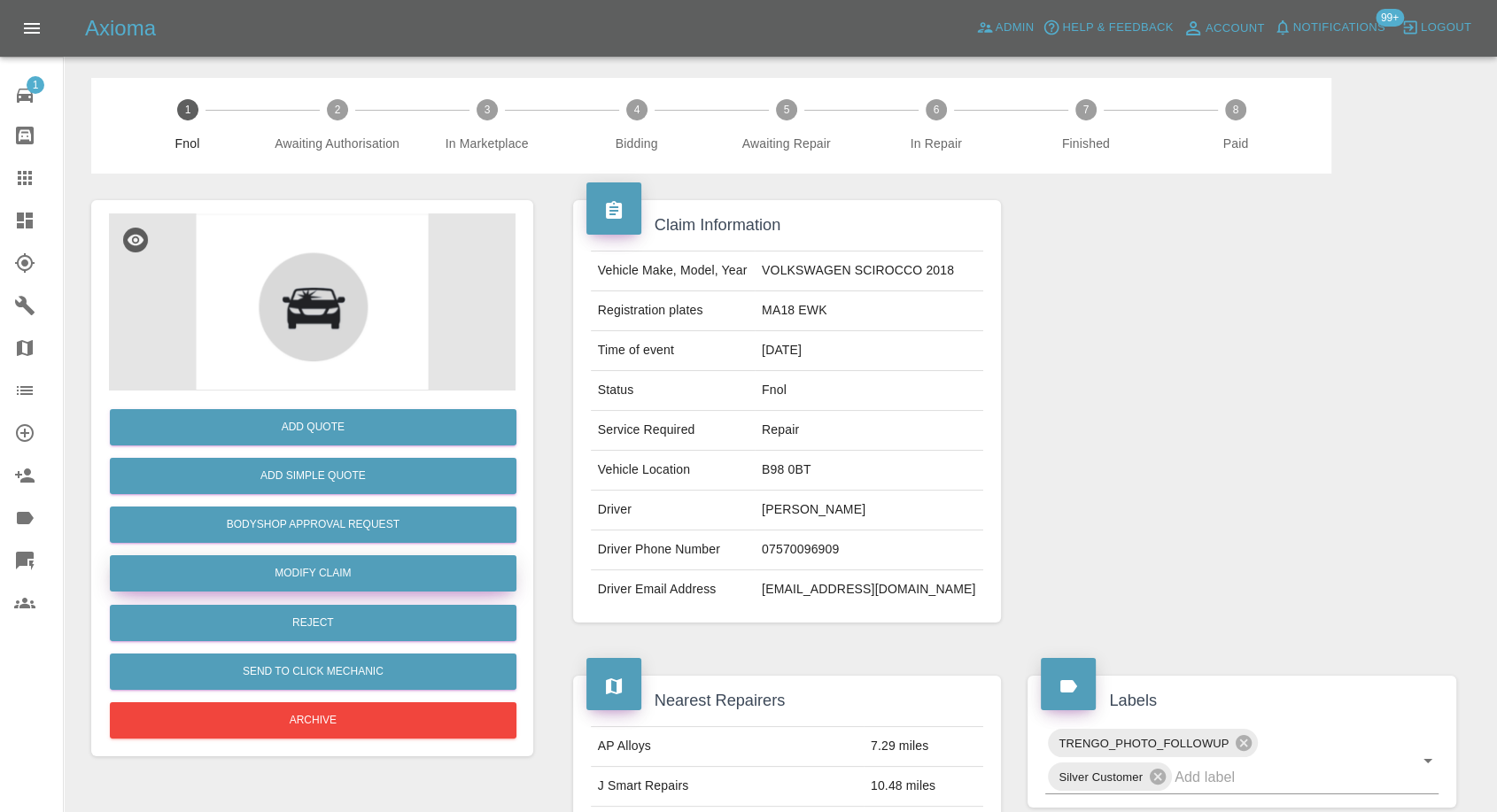
drag, startPoint x: 356, startPoint y: 564, endPoint x: 721, endPoint y: 575, distance: 365.2
click at [356, 564] on link "Modify Claim" at bounding box center [313, 574] width 407 height 37
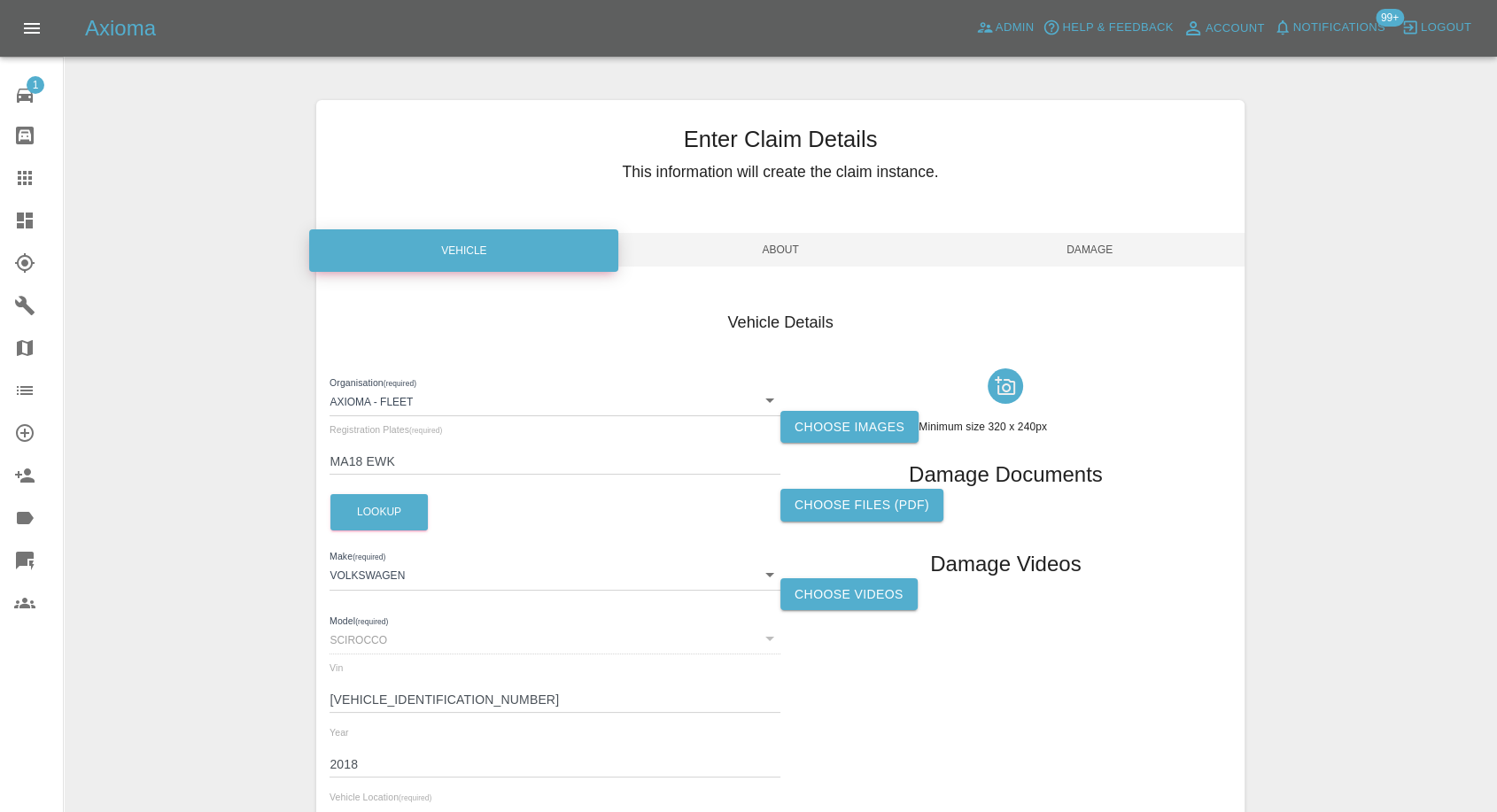
click at [886, 597] on label "Choose Videos" at bounding box center [849, 595] width 137 height 33
click at [0, 0] on input "Choose Videos" at bounding box center [0, 0] width 0 height 0
click at [1103, 251] on span "Damage" at bounding box center [1090, 250] width 310 height 34
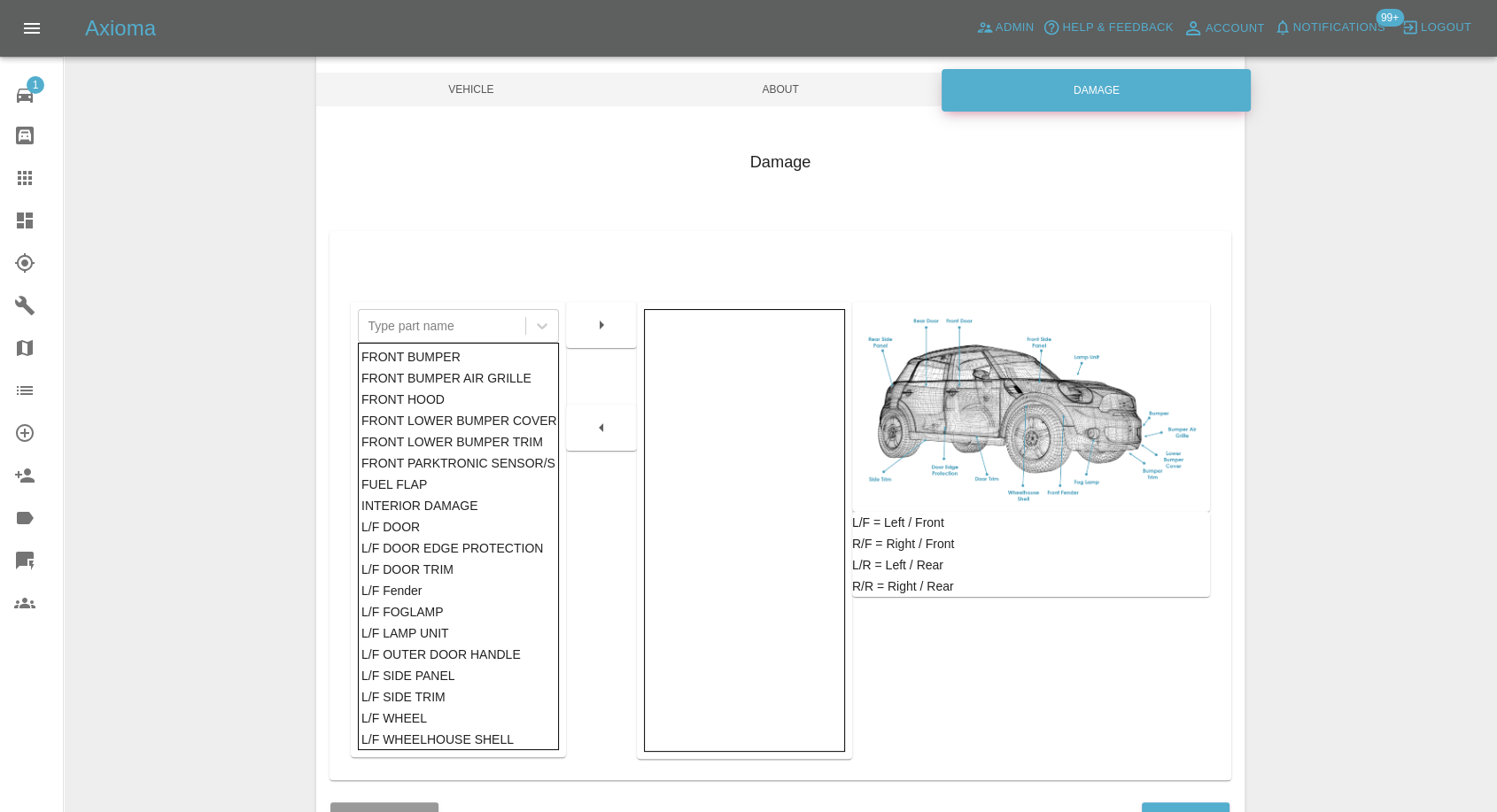
scroll to position [284, 0]
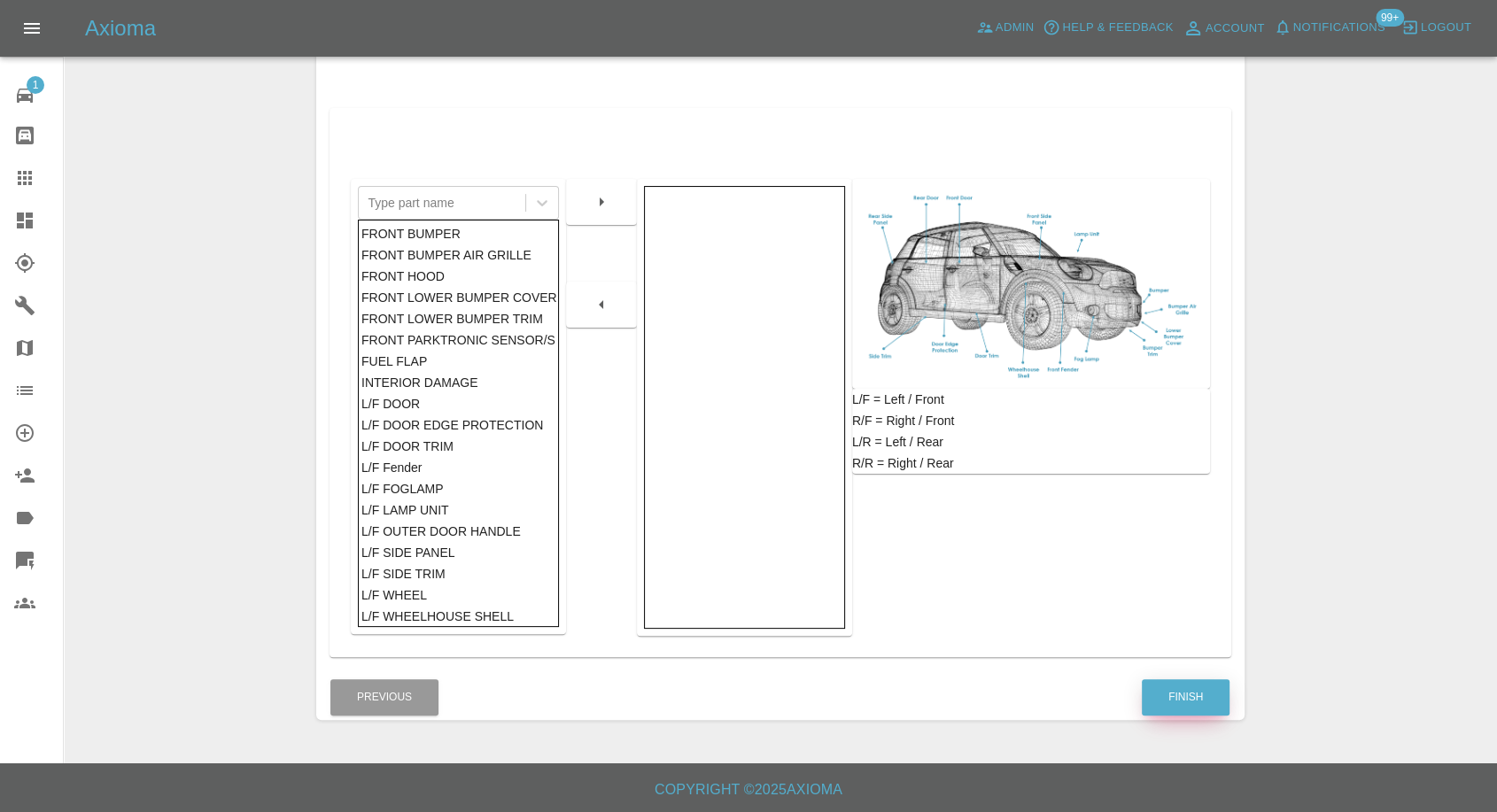
click at [1190, 701] on button "Finish" at bounding box center [1185, 697] width 88 height 37
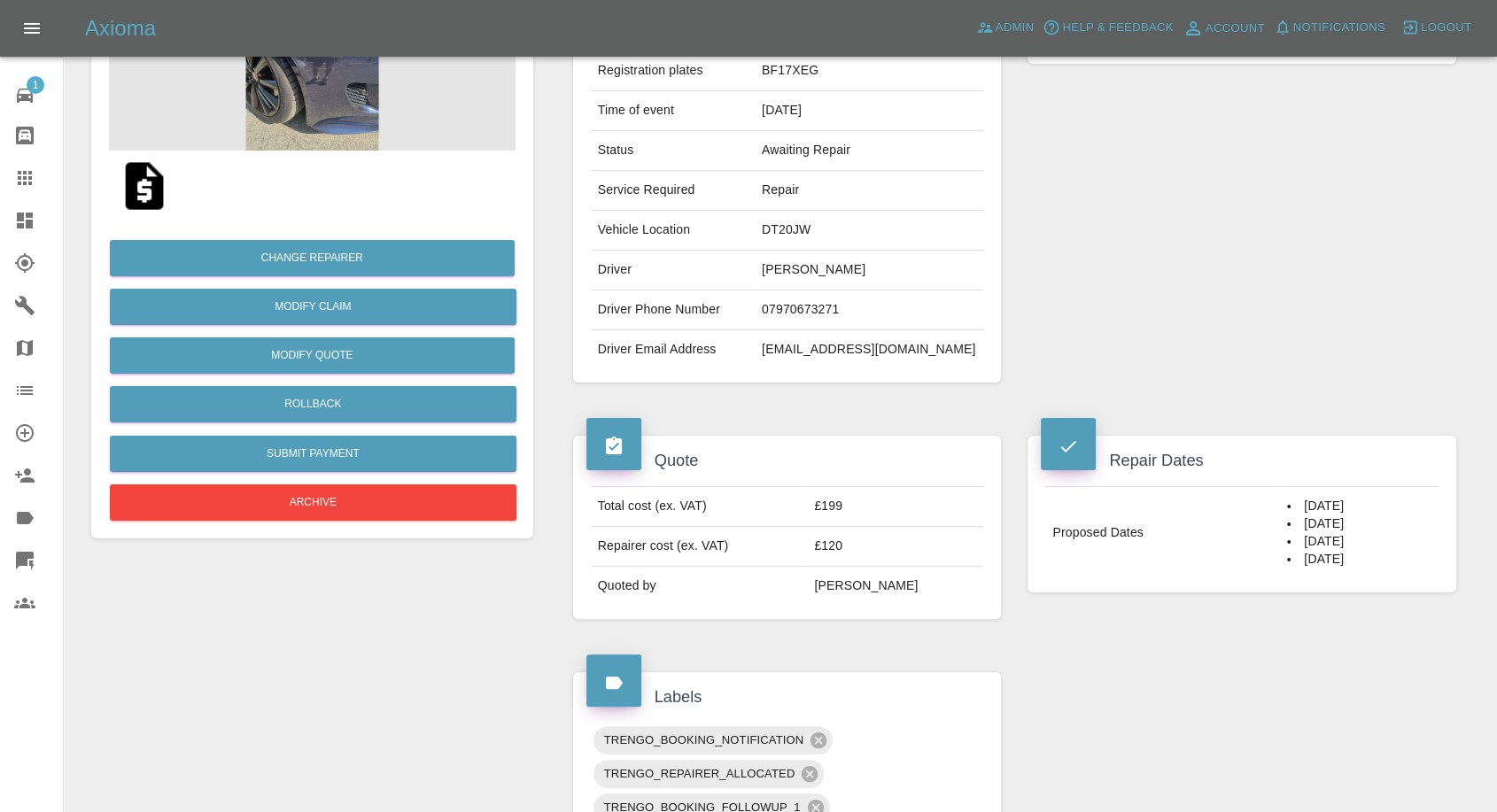
scroll to position [197, 0]
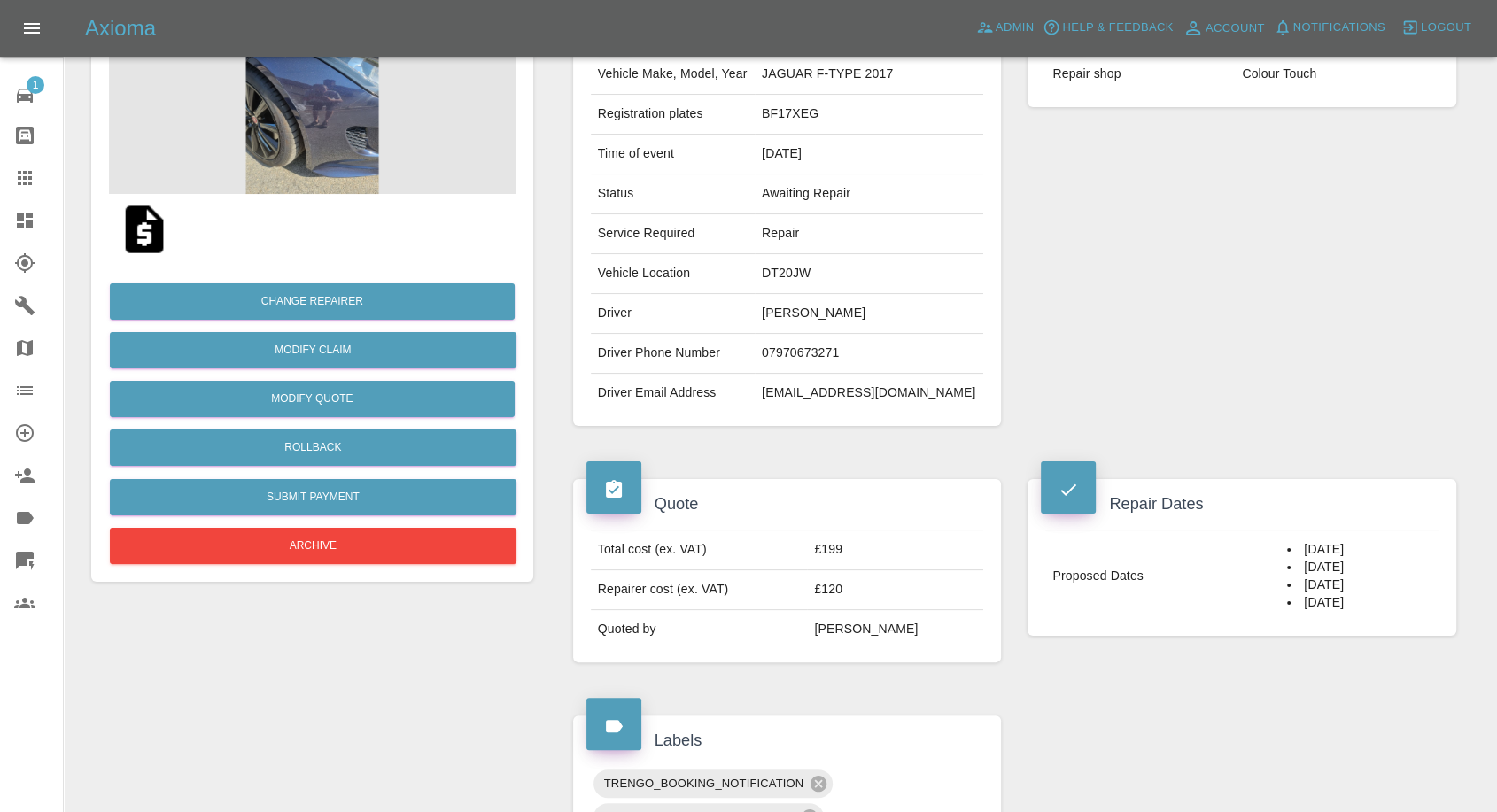
click at [807, 338] on td "07970673271" at bounding box center [869, 353] width 229 height 40
copy td "07970673271"
drag, startPoint x: 1100, startPoint y: 335, endPoint x: 723, endPoint y: 313, distance: 377.6
click at [1100, 335] on div "Repairer Repair shop Colour Touch" at bounding box center [1242, 214] width 455 height 475
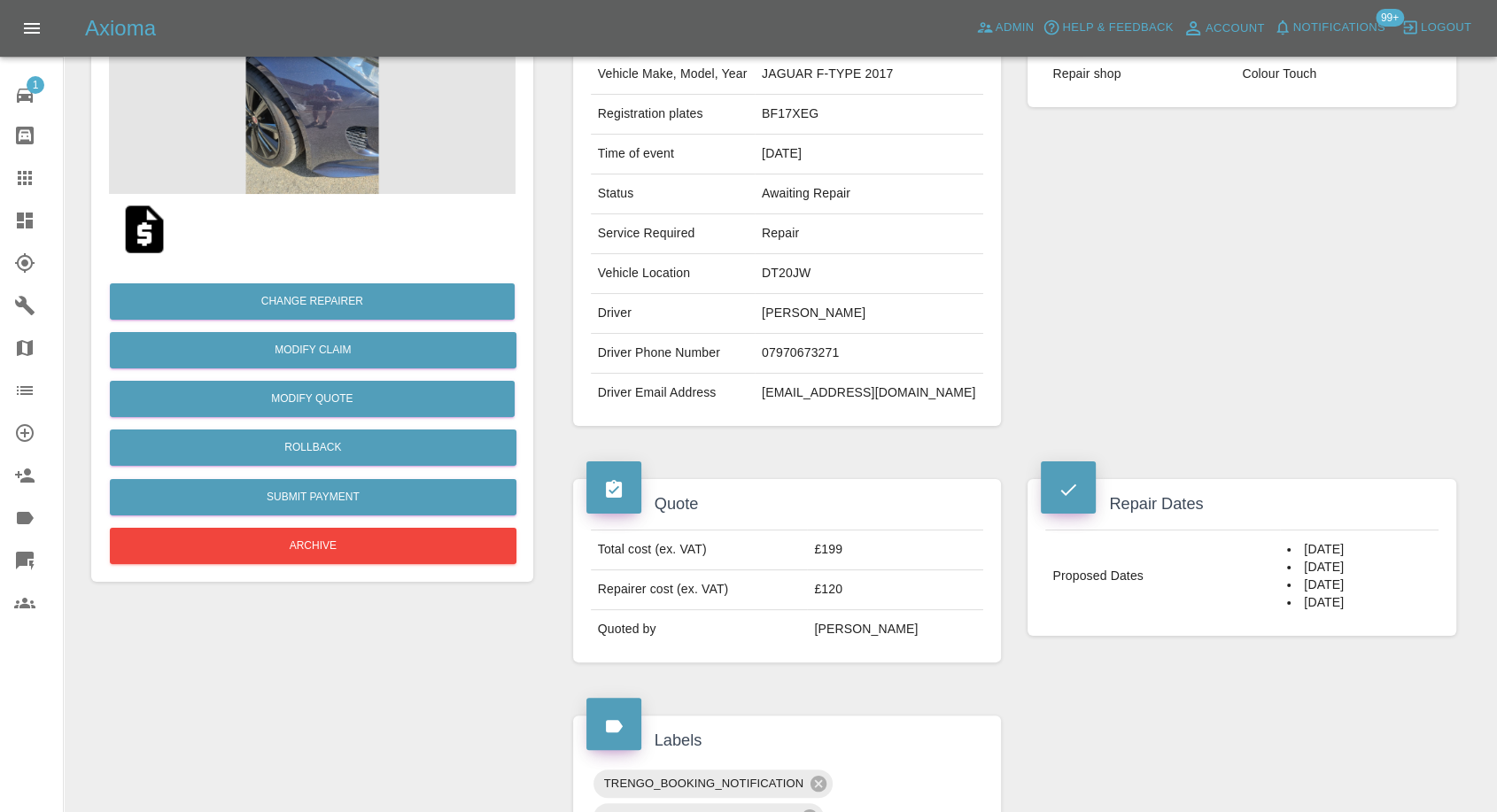
click at [787, 319] on td "Sean Williams" at bounding box center [869, 313] width 229 height 40
copy td "Sean"
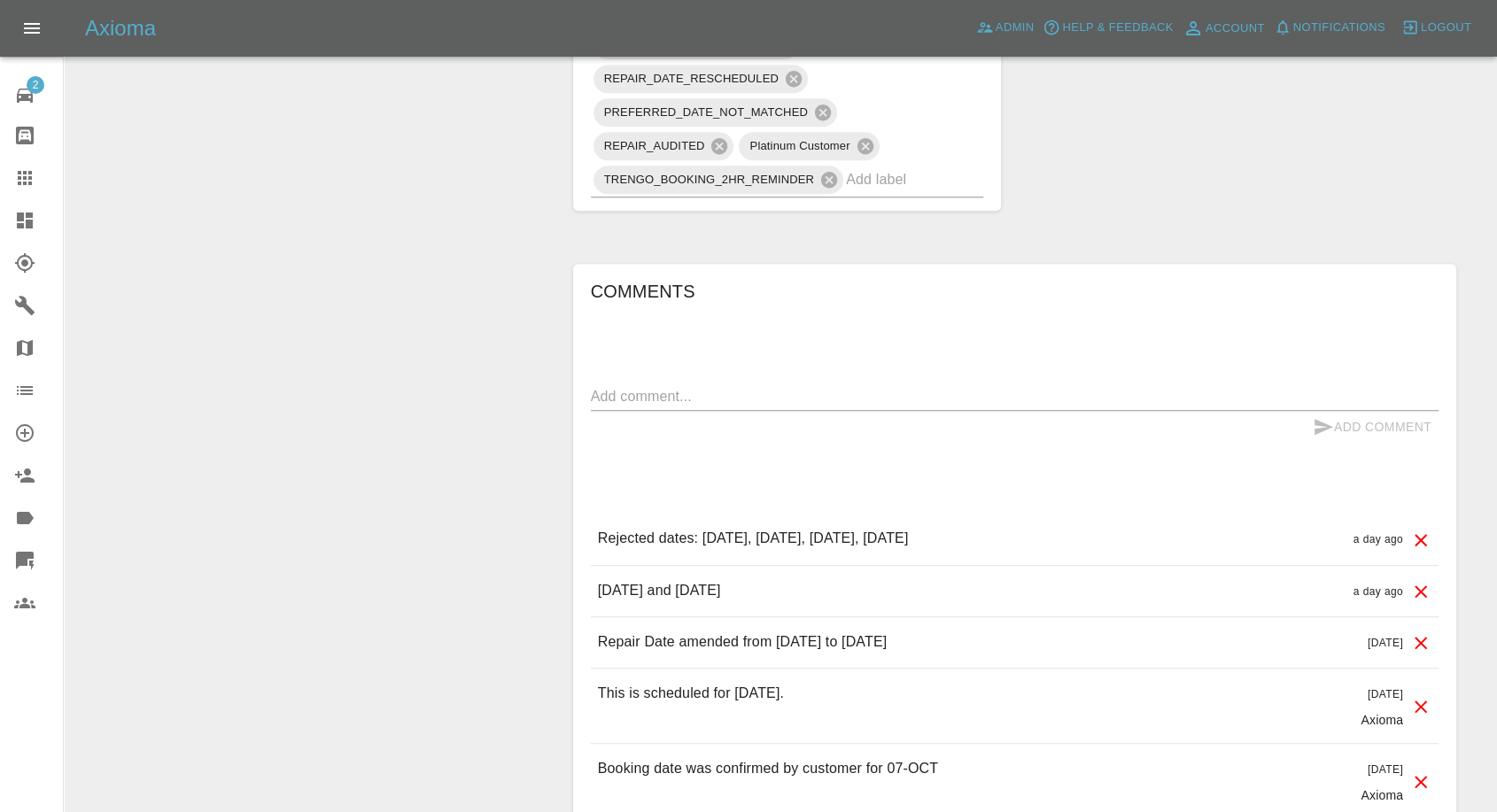
scroll to position [1574, 0]
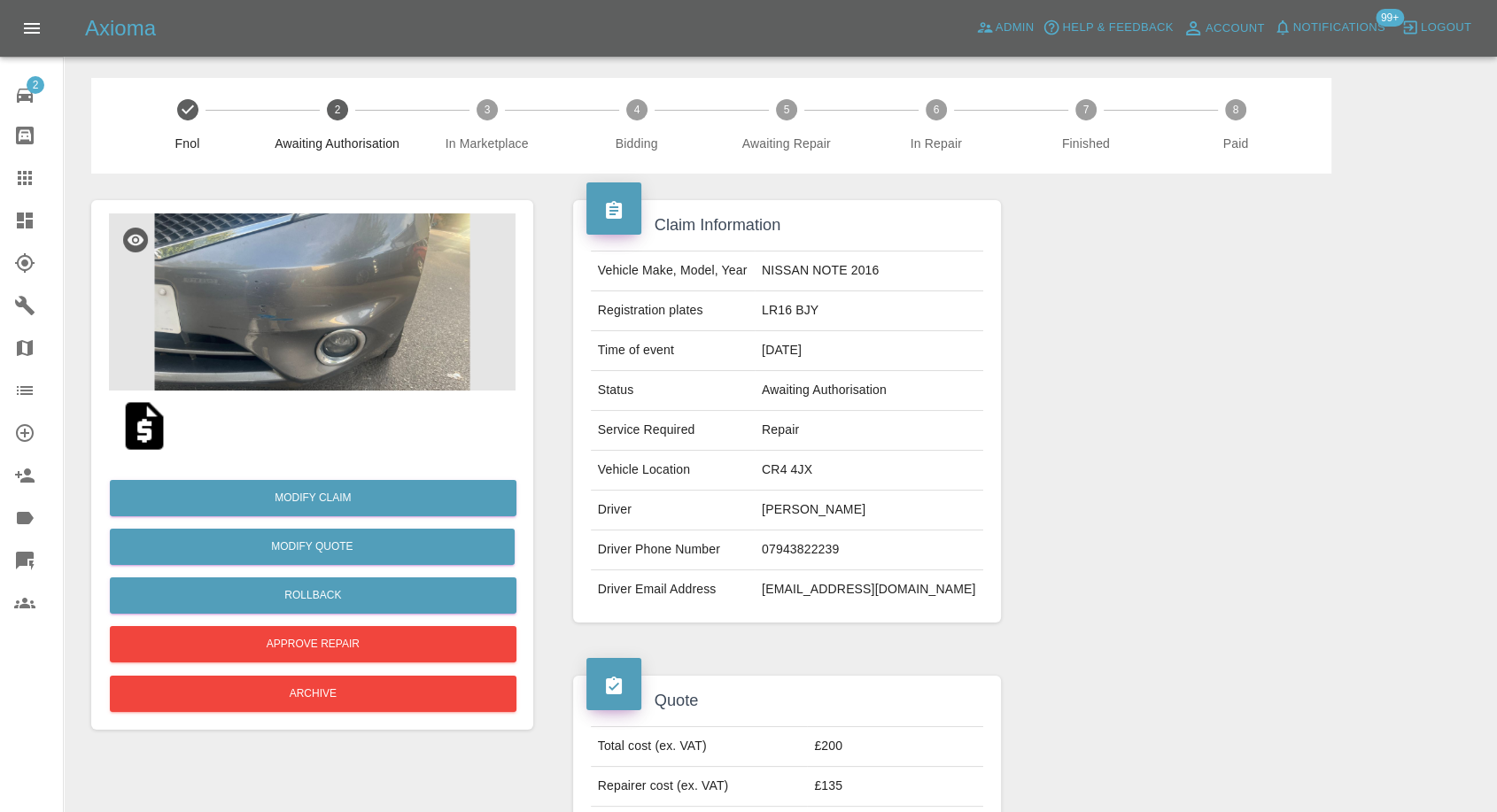
scroll to position [197, 0]
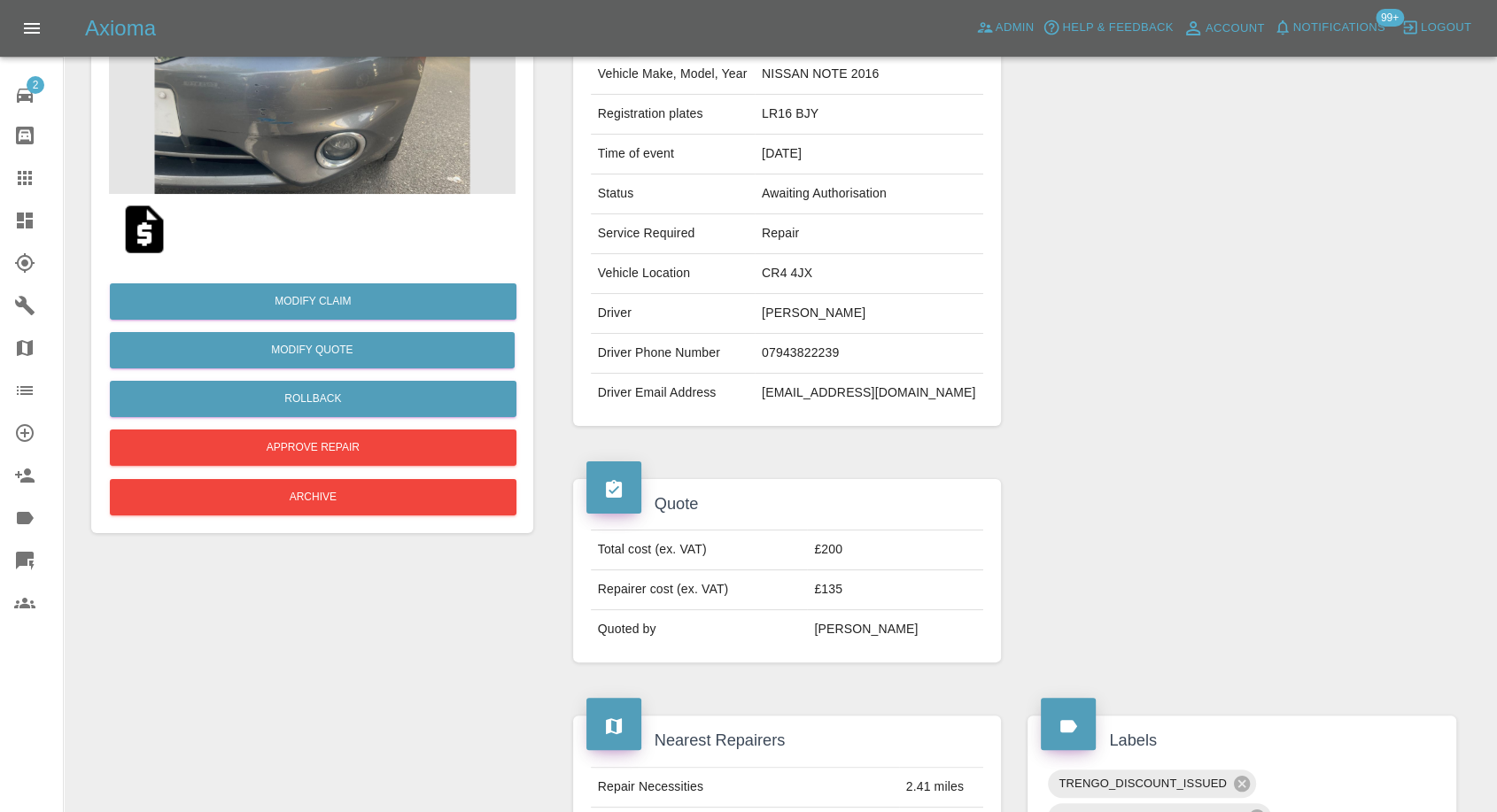
click at [131, 231] on img at bounding box center [144, 230] width 57 height 57
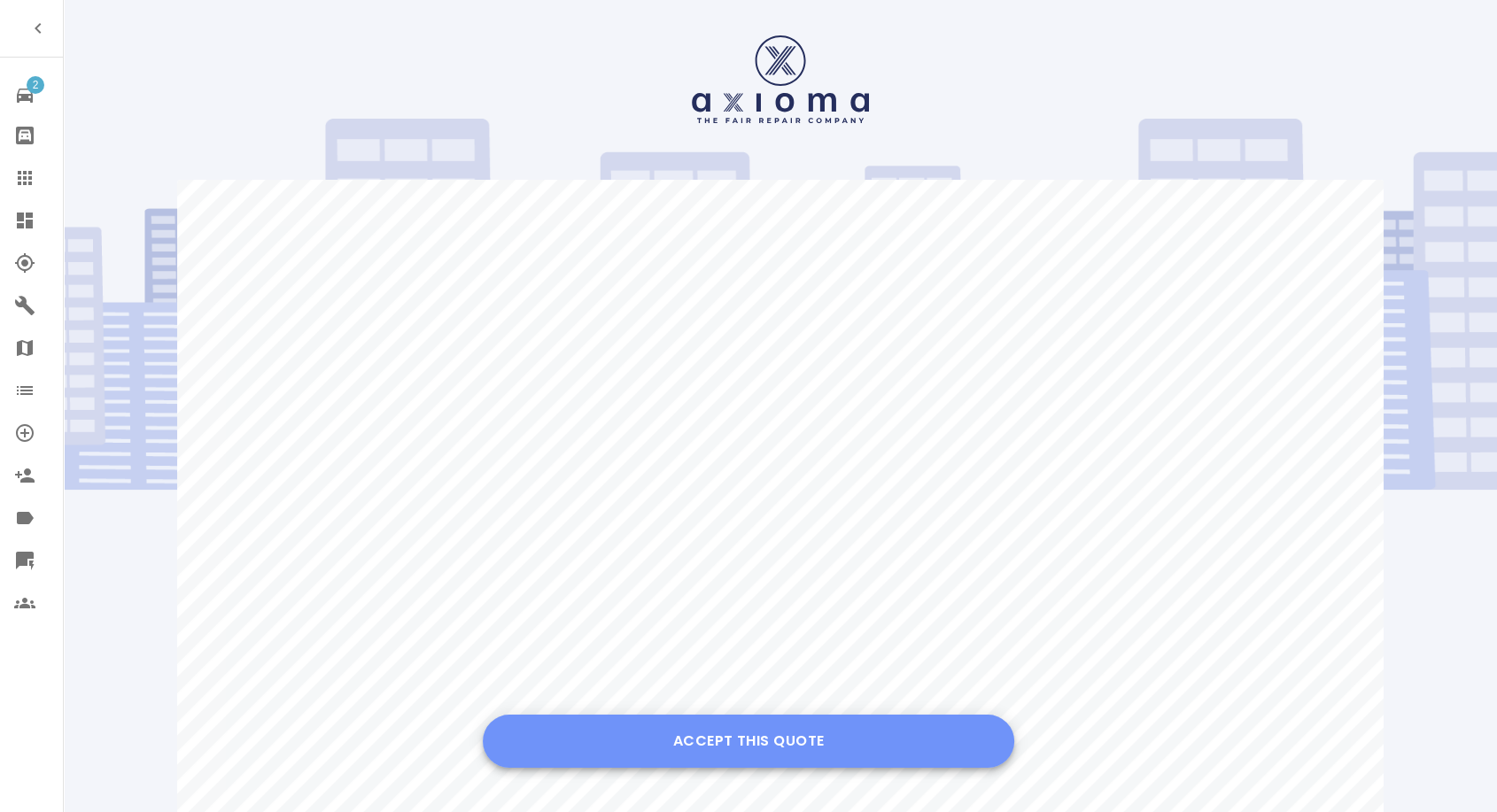
click at [737, 745] on button "Accept this Quote" at bounding box center [748, 741] width 531 height 53
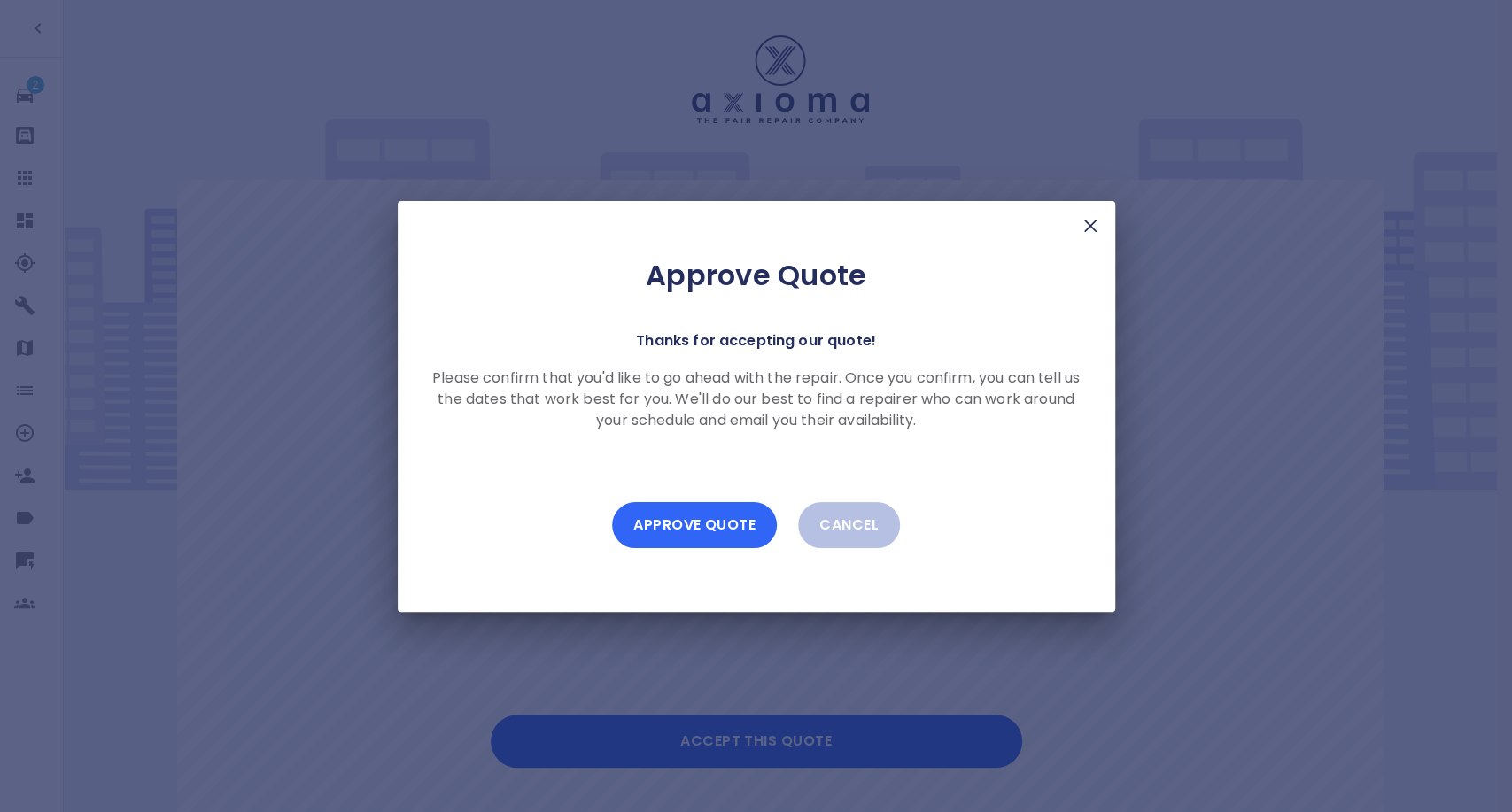
click at [744, 526] on button "Approve Quote" at bounding box center [694, 526] width 165 height 46
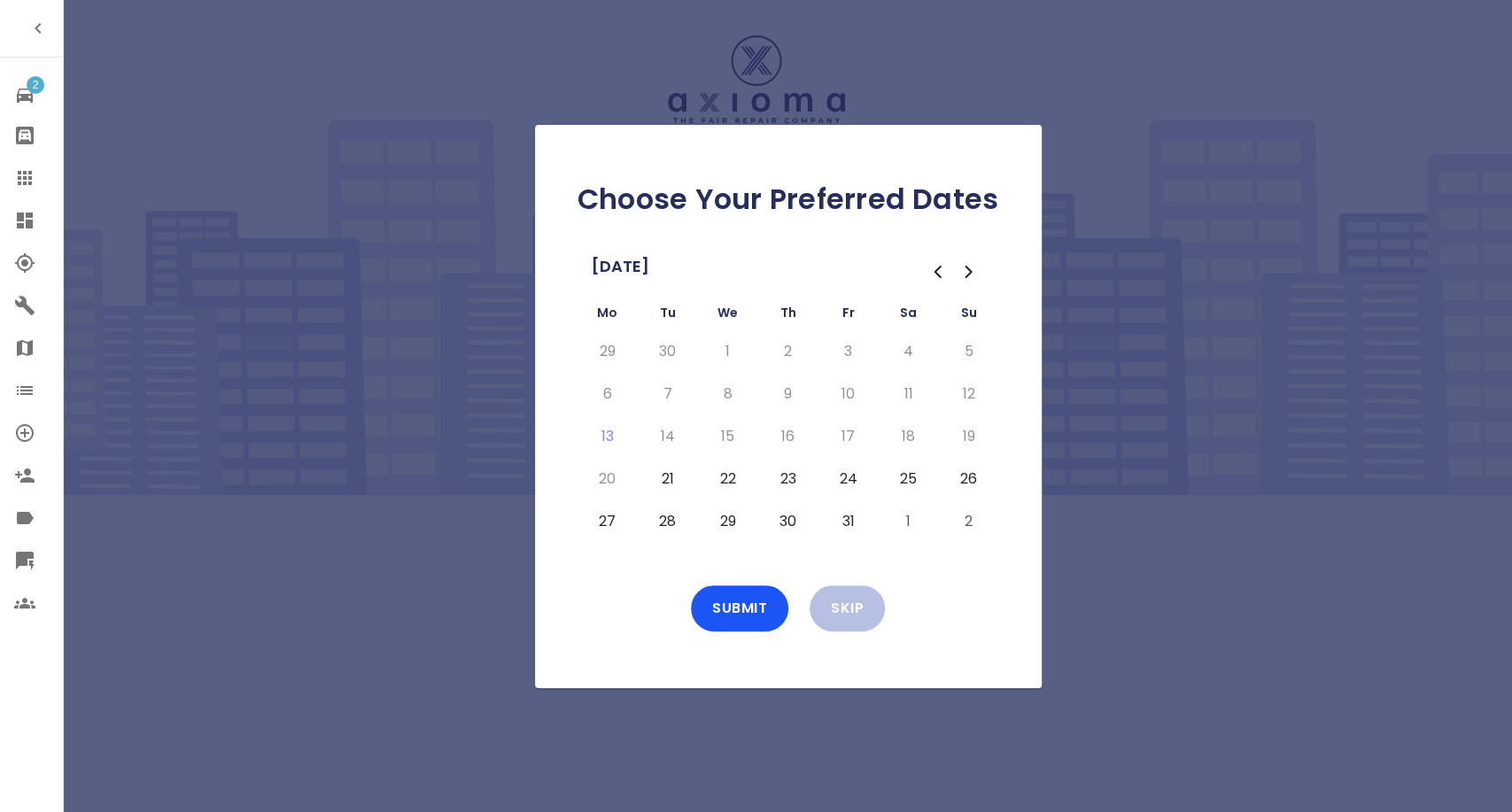
click at [668, 483] on button "21" at bounding box center [667, 478] width 32 height 28
click at [730, 482] on button "22" at bounding box center [727, 478] width 32 height 28
click at [794, 476] on button "23" at bounding box center [788, 478] width 32 height 28
click at [855, 476] on button "24" at bounding box center [848, 478] width 32 height 28
click at [730, 625] on button "Submit" at bounding box center [739, 609] width 97 height 46
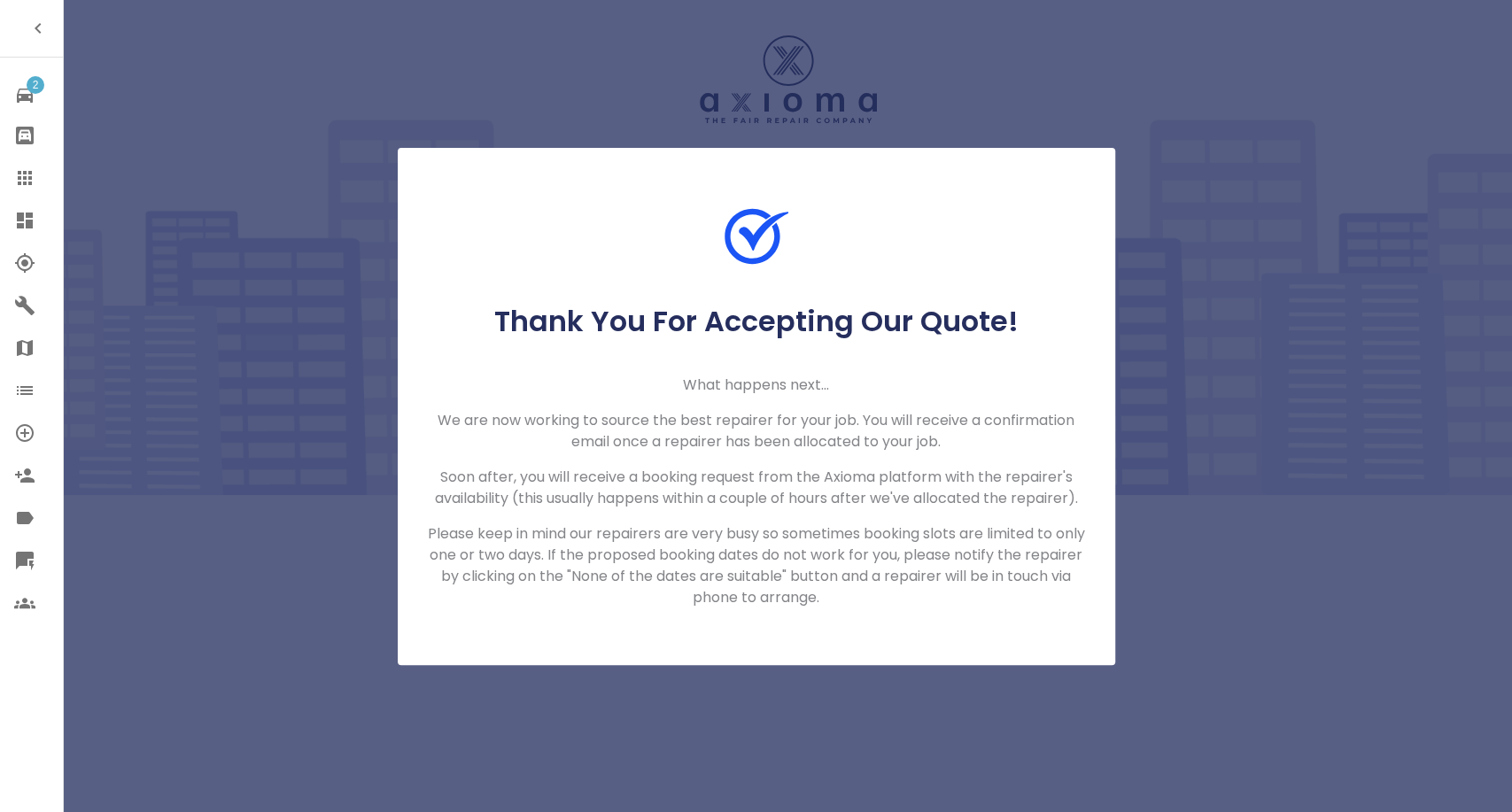
click at [8, 169] on link "Claims" at bounding box center [31, 178] width 63 height 42
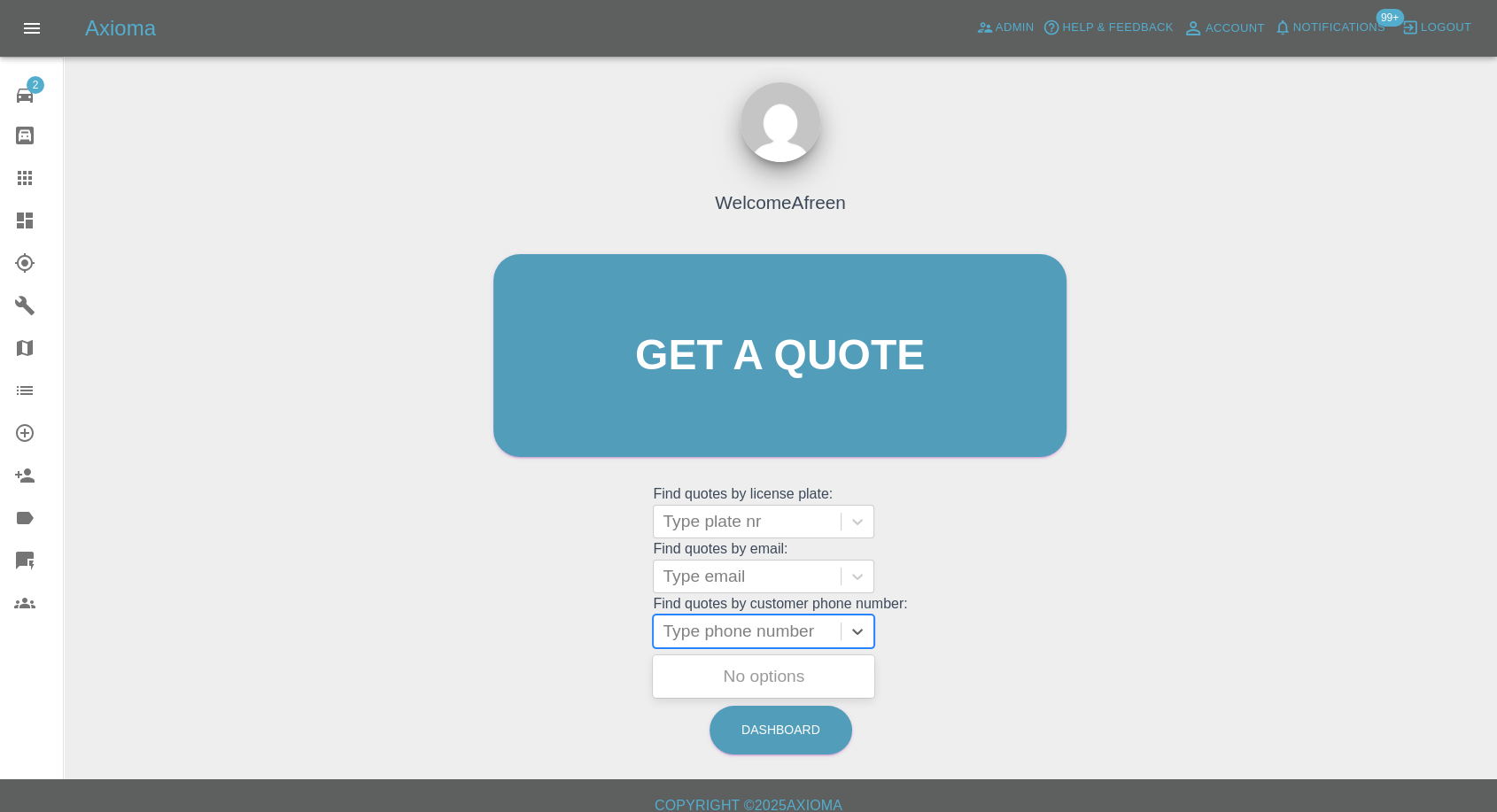
click at [739, 630] on div at bounding box center [747, 632] width 169 height 25
paste input "+447943822239"
drag, startPoint x: 694, startPoint y: 635, endPoint x: 612, endPoint y: 636, distance: 82.0
click at [624, 636] on div "Welcome Afreen Get a quote Get a quote Find quotes by license plate: Type plate…" at bounding box center [779, 390] width 611 height 535
type input "07943822239"
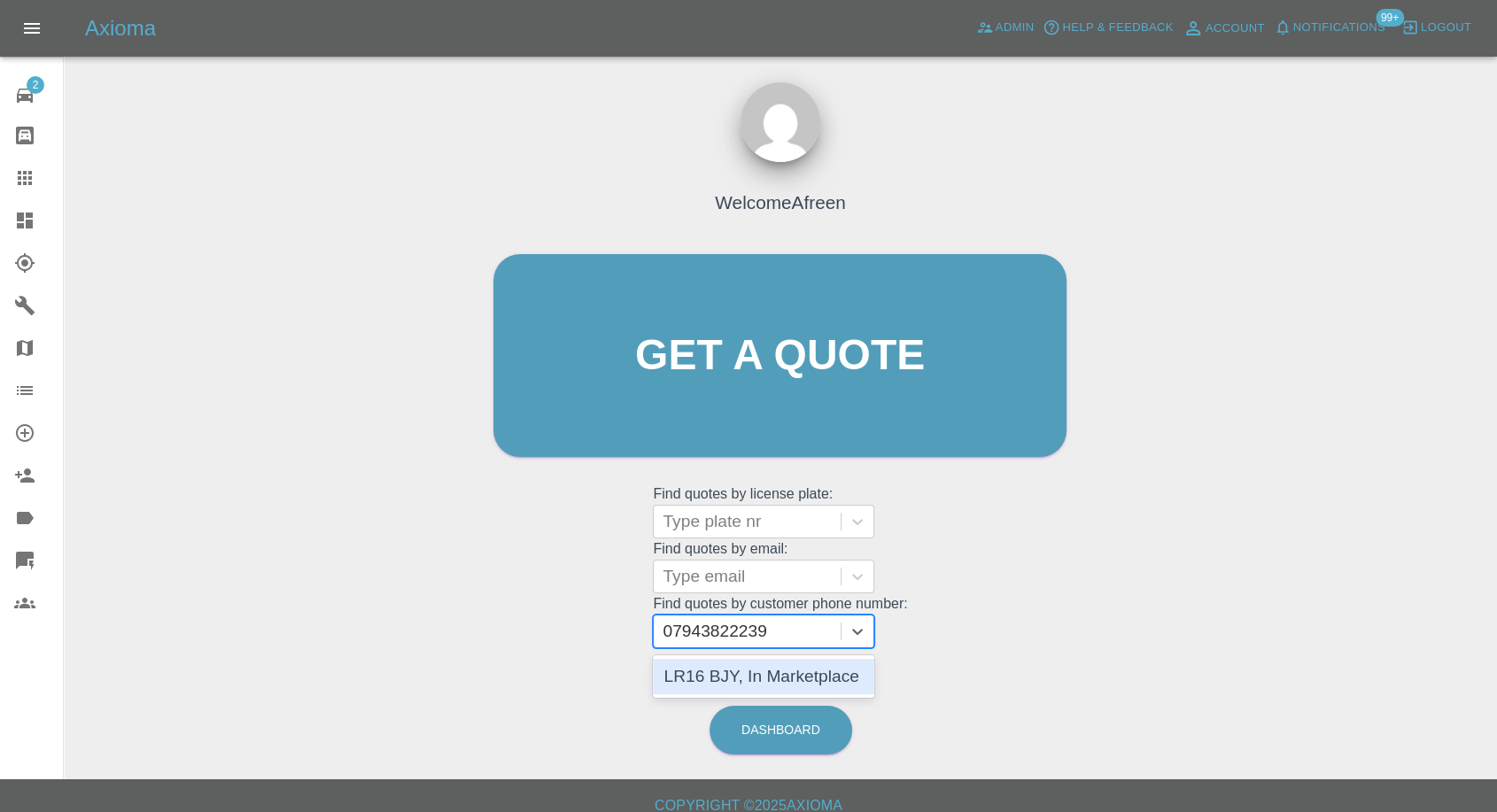
click at [767, 668] on div "LR16 BJY, In Marketplace" at bounding box center [764, 676] width 222 height 36
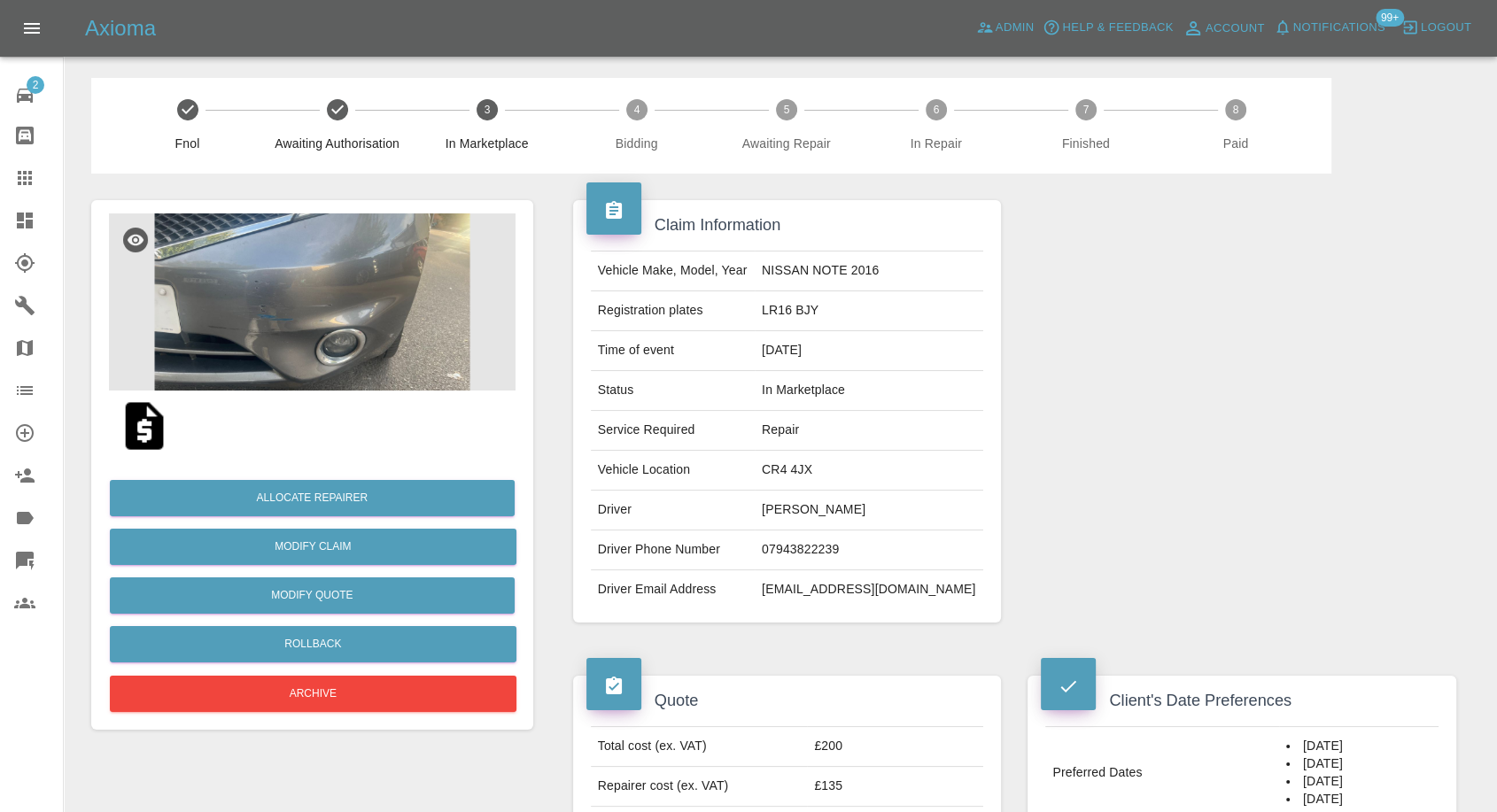
click at [837, 463] on td "CR4 4JX" at bounding box center [869, 471] width 229 height 40
copy td "CR4 4JX"
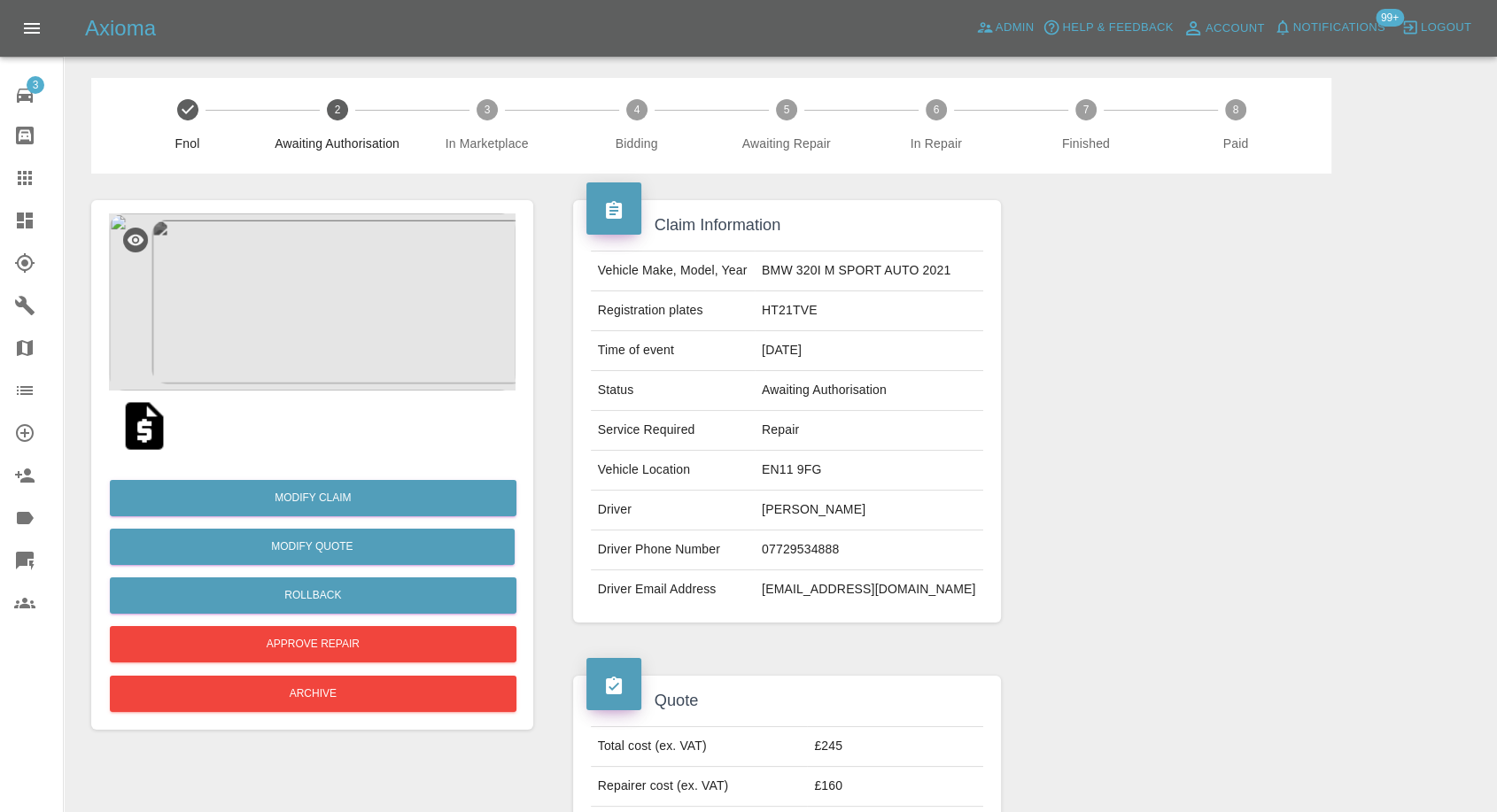
click at [141, 440] on img at bounding box center [144, 425] width 57 height 57
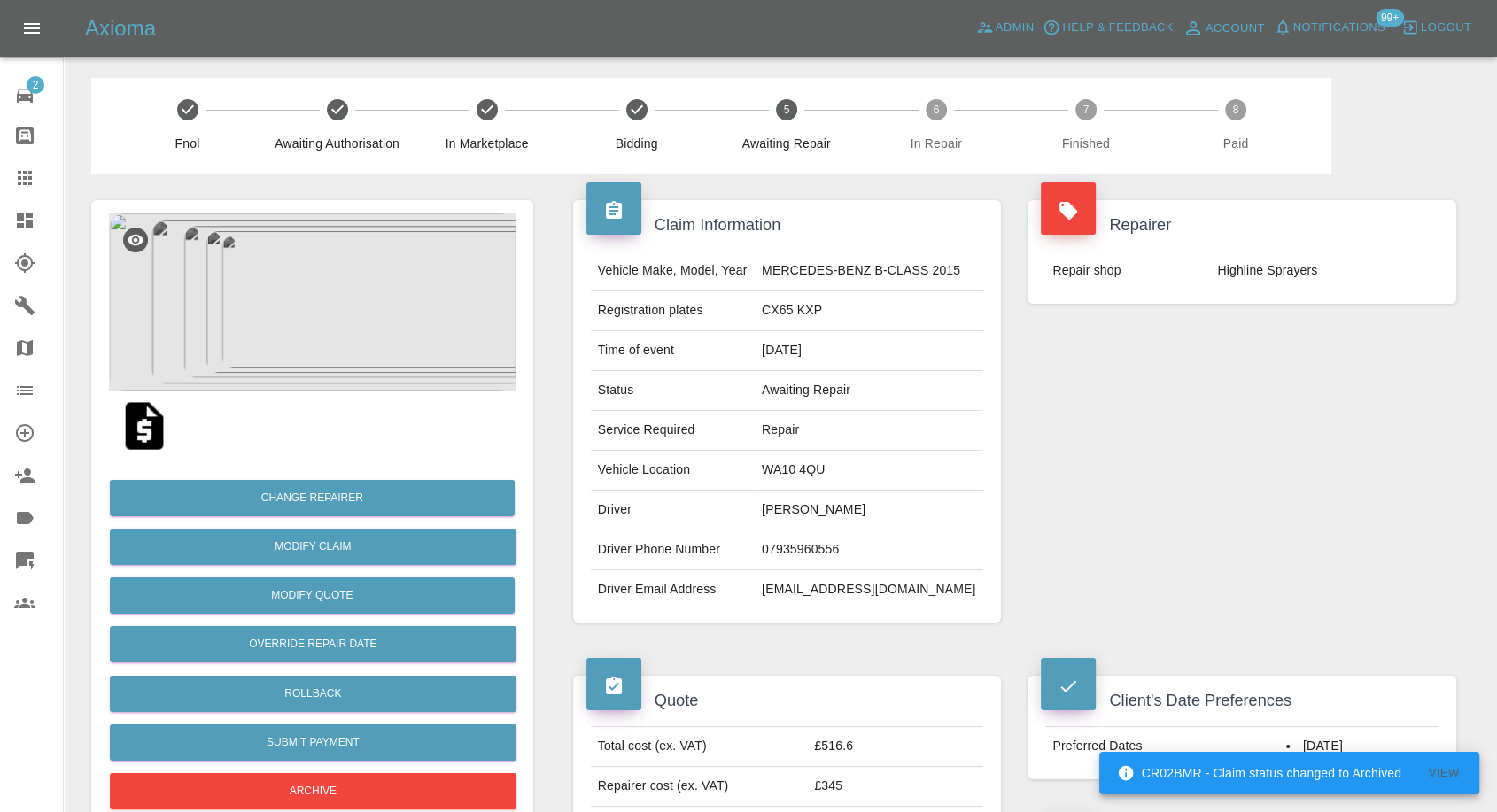
click at [368, 251] on img at bounding box center [313, 302] width 407 height 177
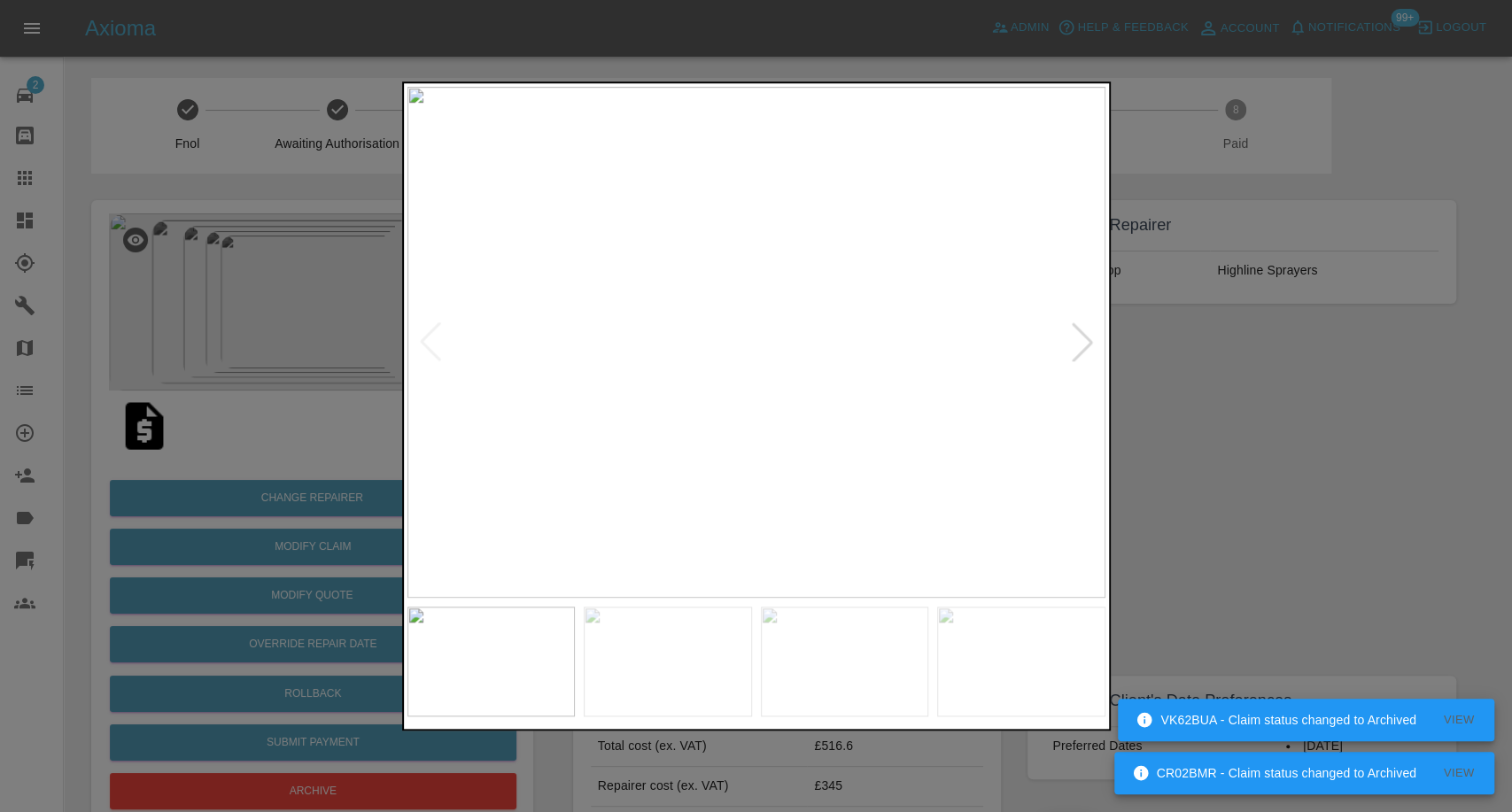
click at [645, 634] on img at bounding box center [667, 662] width 169 height 110
click at [799, 672] on img at bounding box center [845, 662] width 169 height 110
click at [1057, 678] on img at bounding box center [1021, 662] width 169 height 110
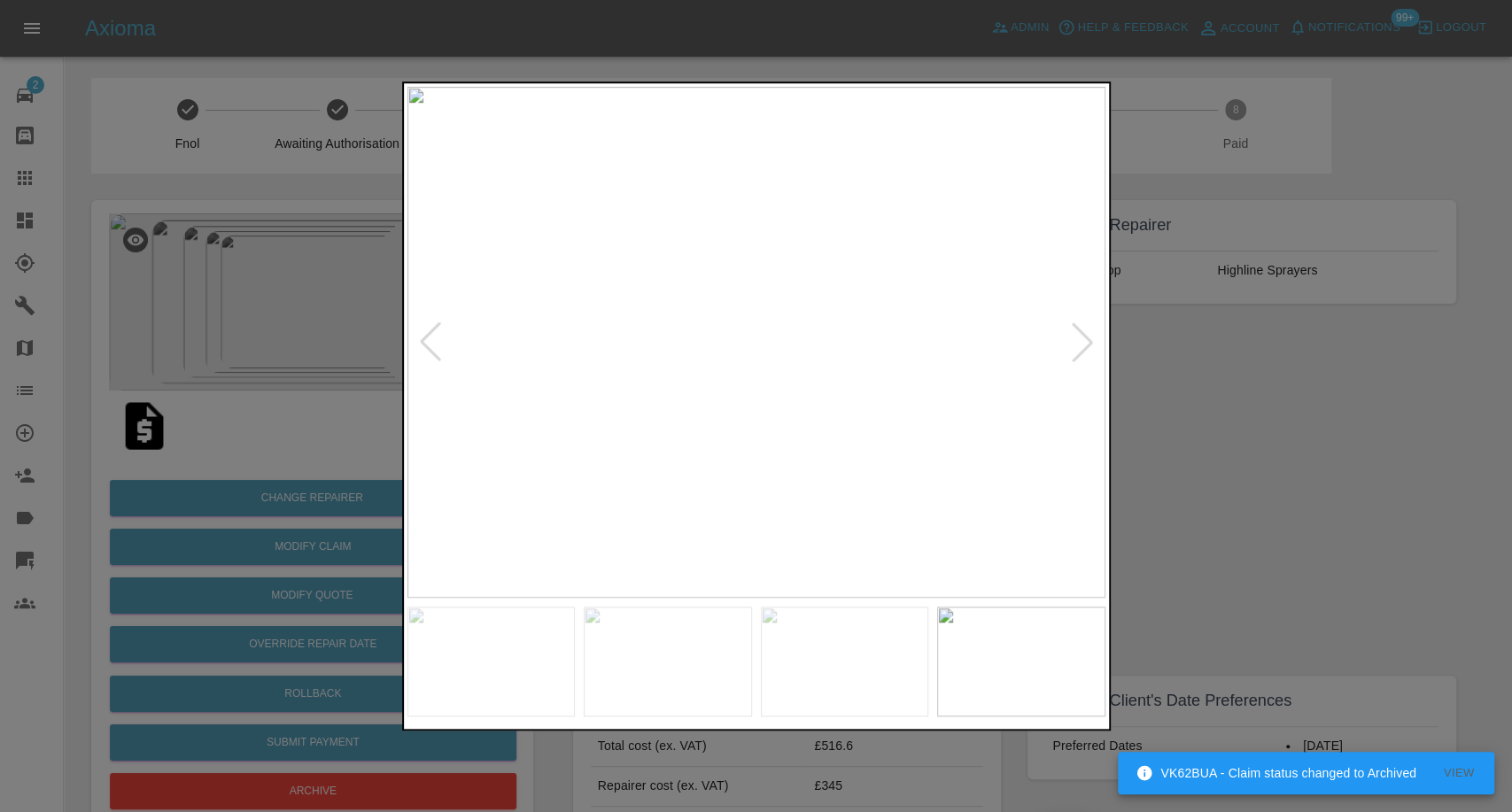
click at [1082, 357] on div at bounding box center [1082, 341] width 39 height 39
click at [1080, 359] on img at bounding box center [757, 342] width 698 height 511
click at [1077, 360] on img at bounding box center [757, 342] width 698 height 511
click at [1232, 450] on div at bounding box center [756, 406] width 1512 height 812
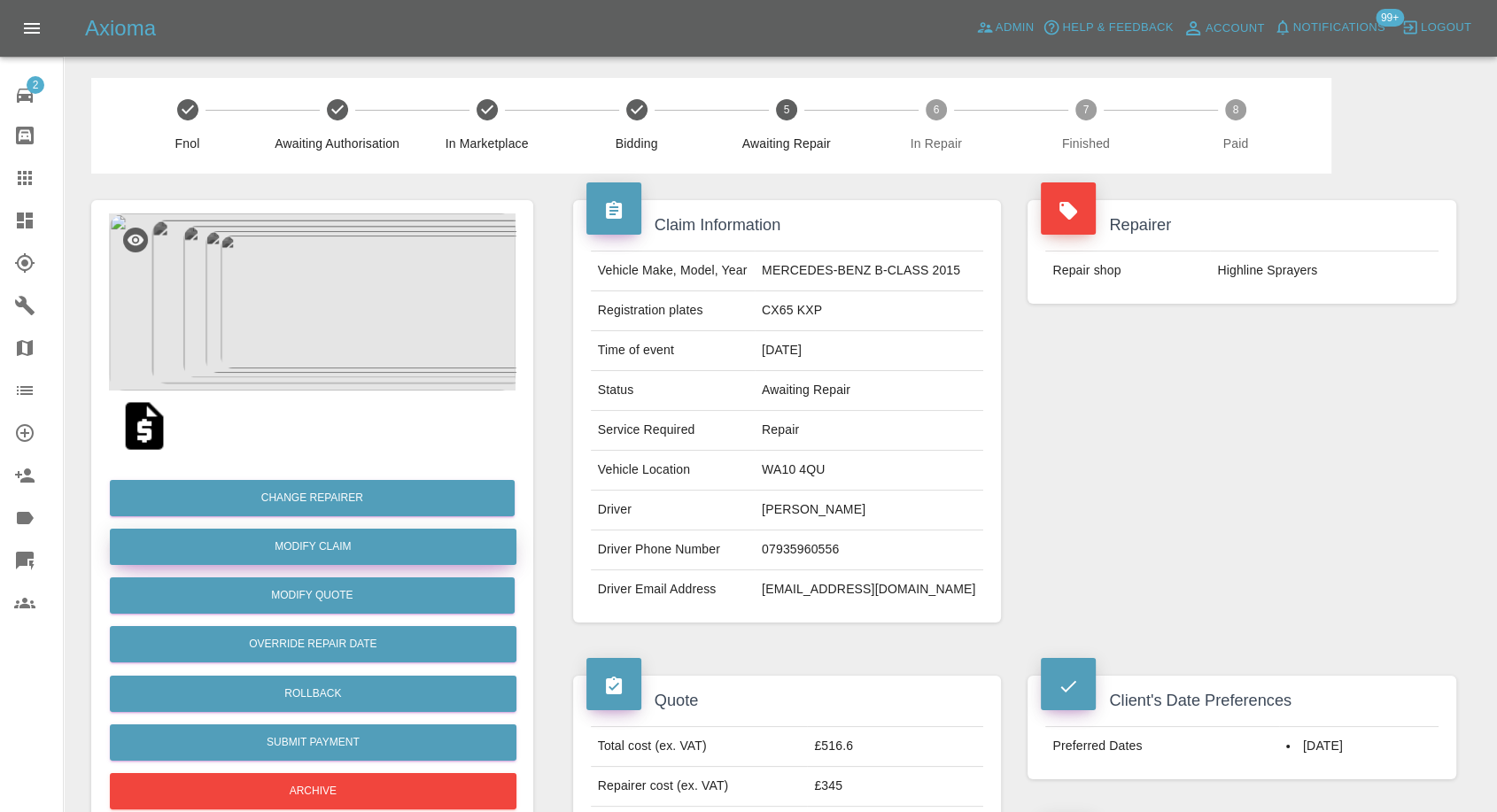
click at [340, 541] on link "Modify Claim" at bounding box center [313, 547] width 407 height 37
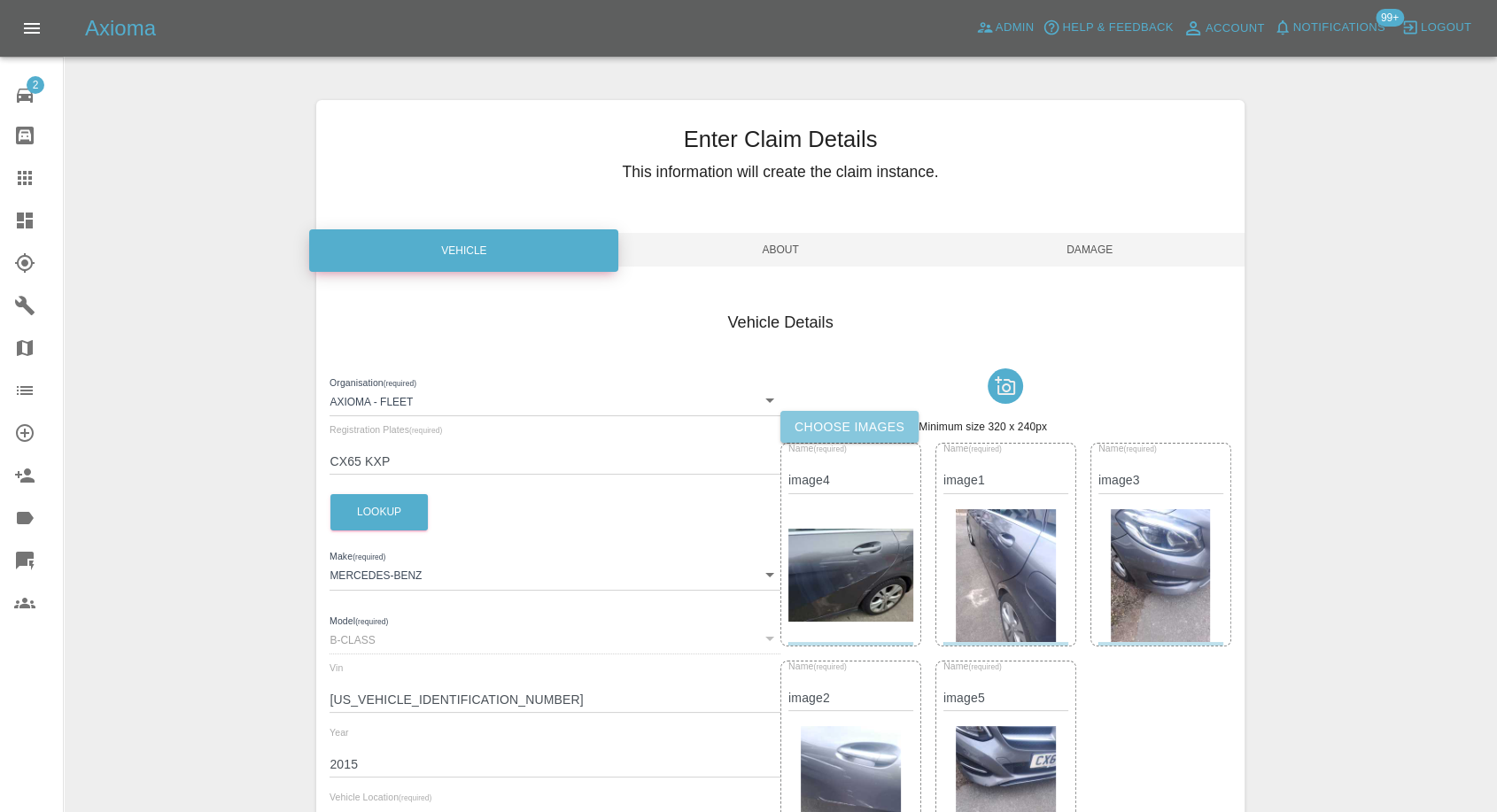
click at [843, 419] on label "Choose images" at bounding box center [849, 427] width 138 height 33
click at [0, 0] on input "Choose images" at bounding box center [0, 0] width 0 height 0
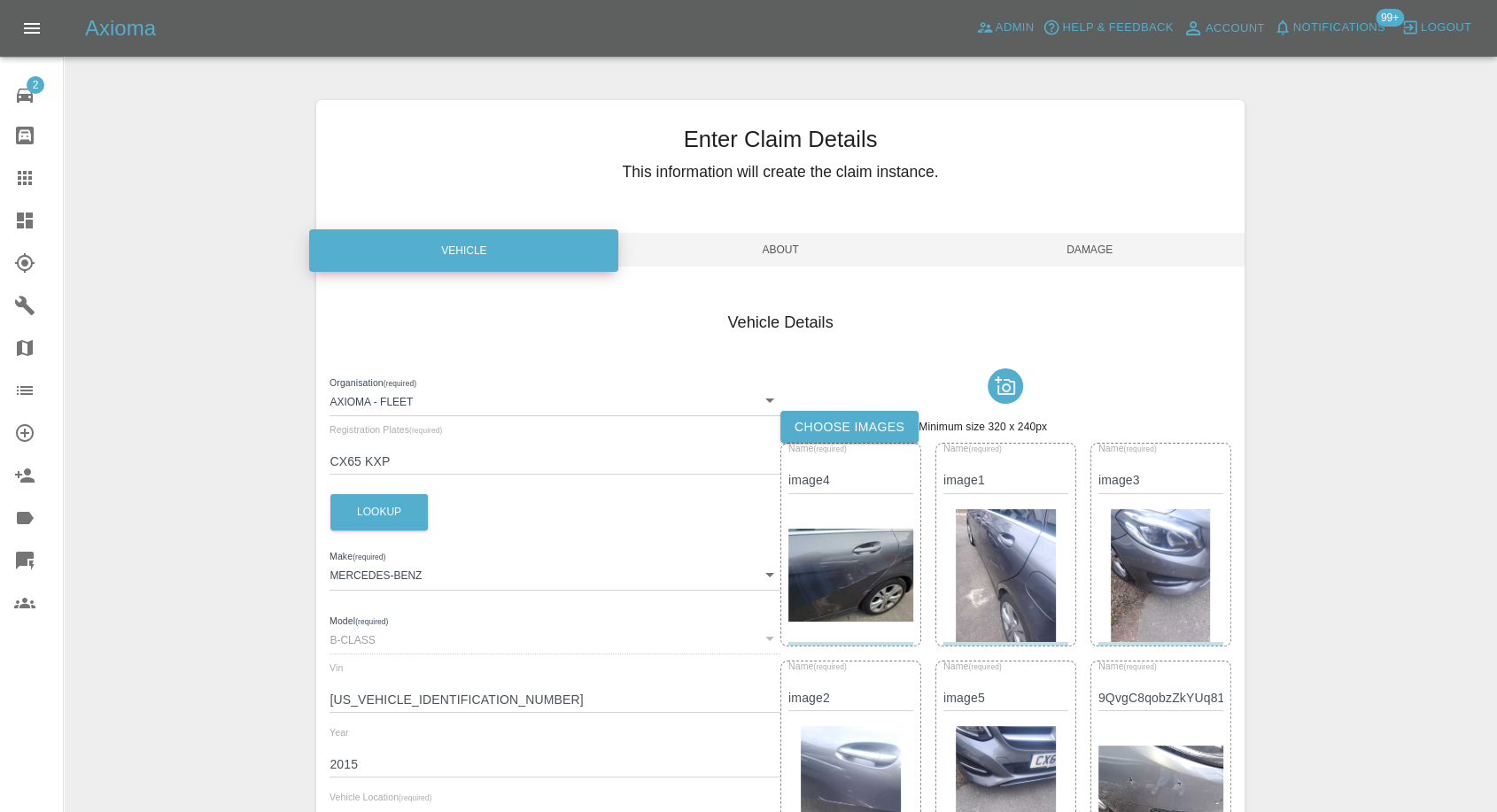
click at [1107, 253] on span "Damage" at bounding box center [1090, 250] width 310 height 34
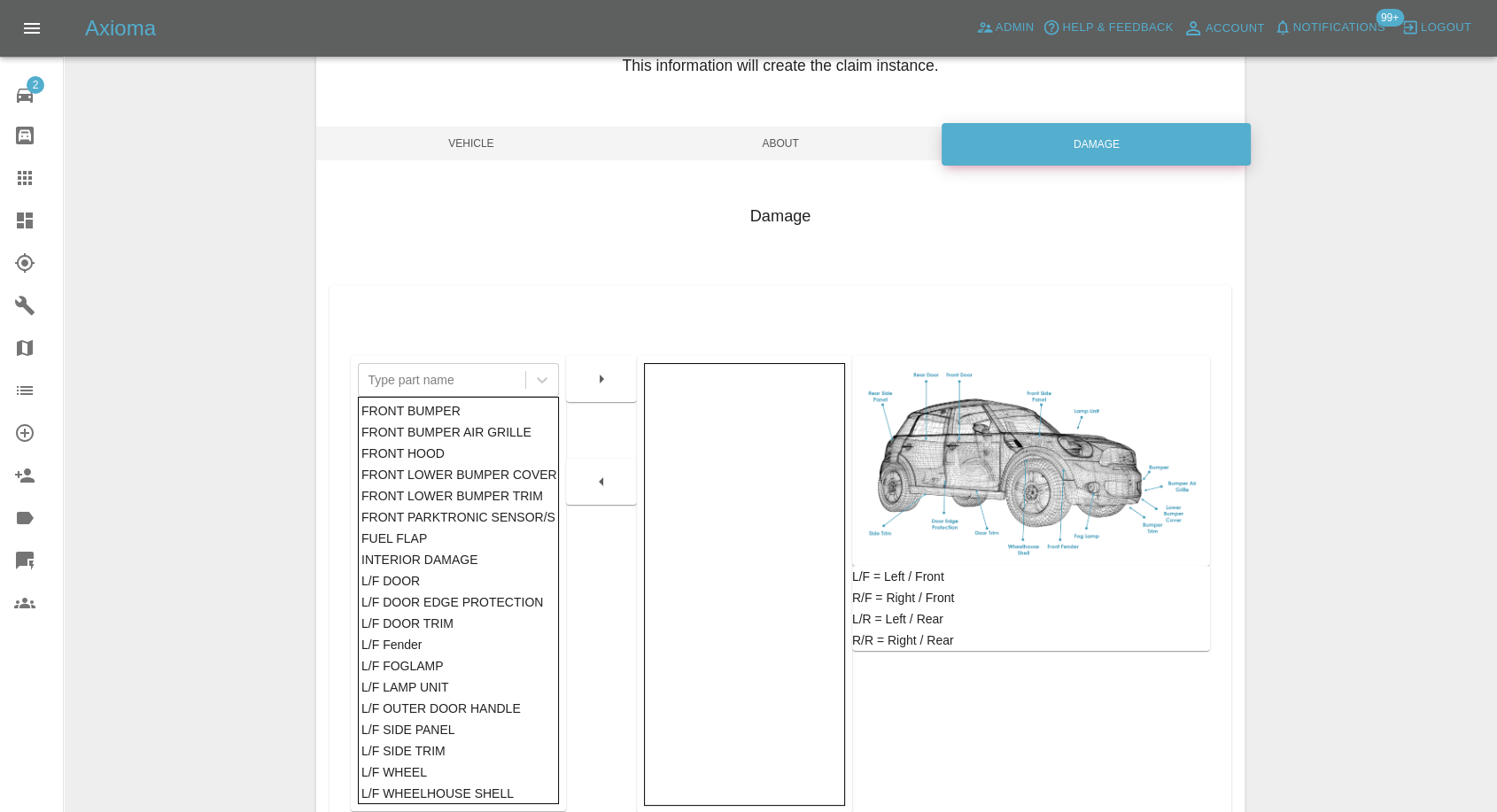
scroll to position [284, 0]
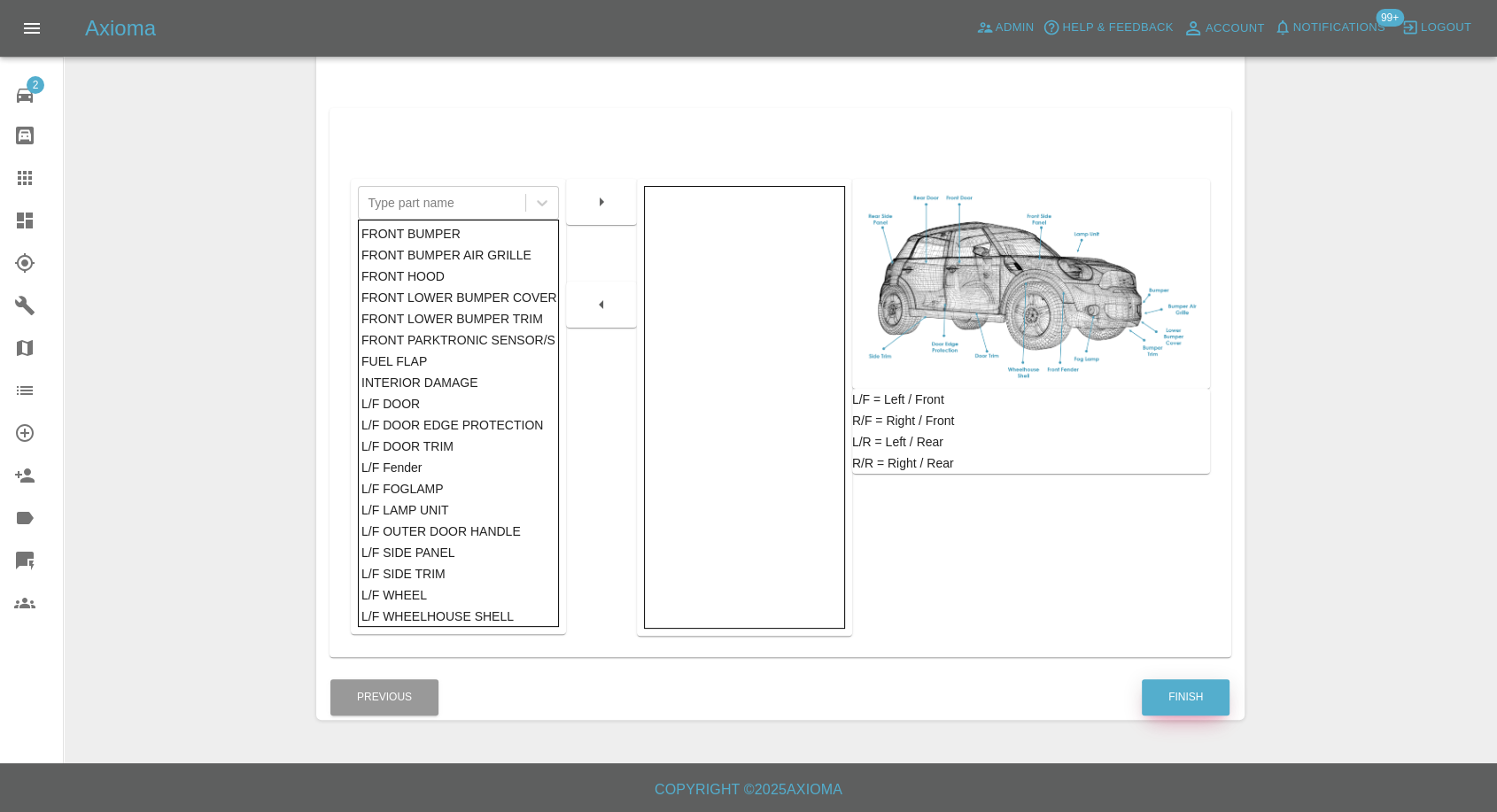
click at [1175, 697] on button "Finish" at bounding box center [1185, 697] width 88 height 37
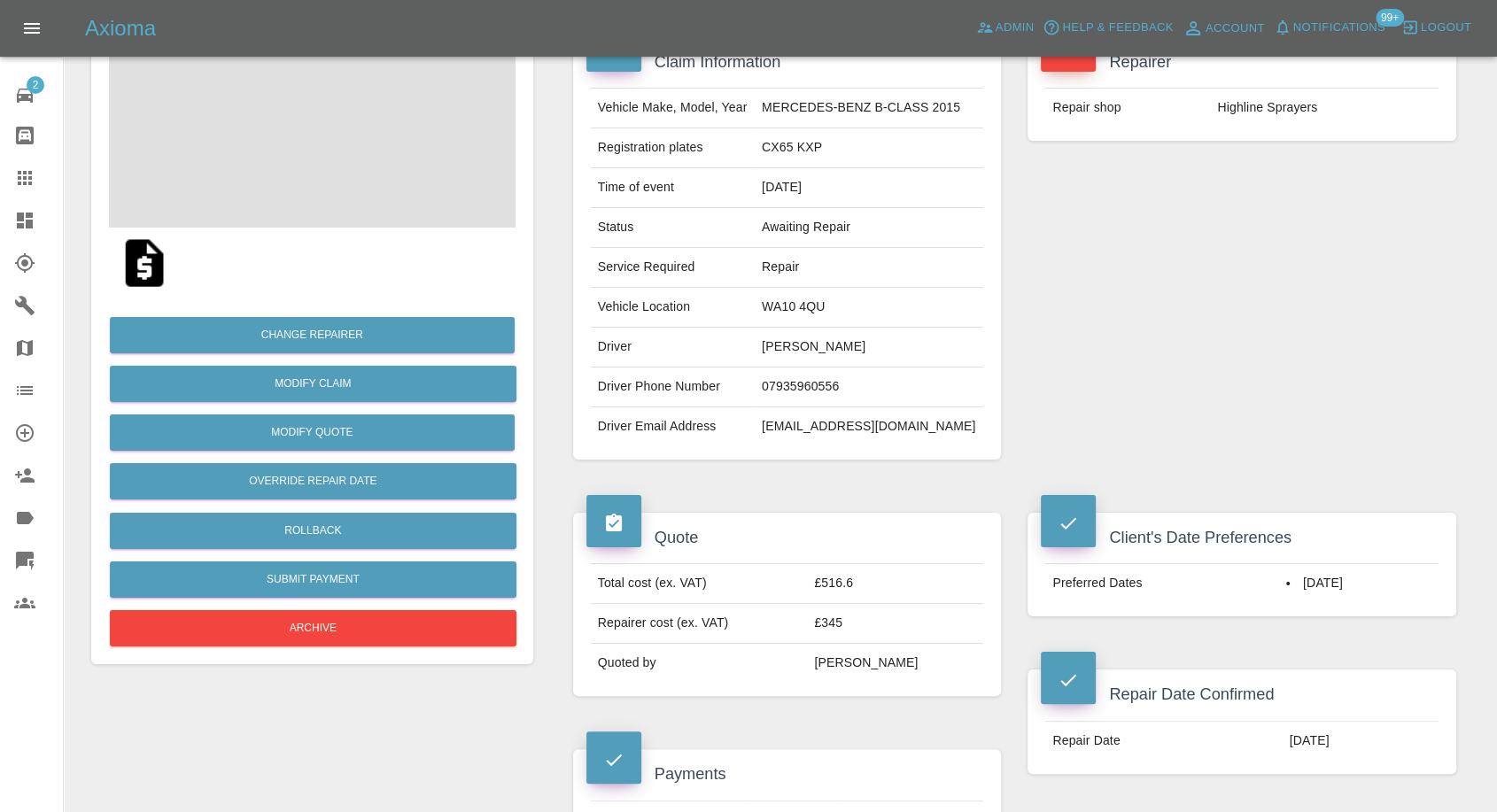
scroll to position [197, 0]
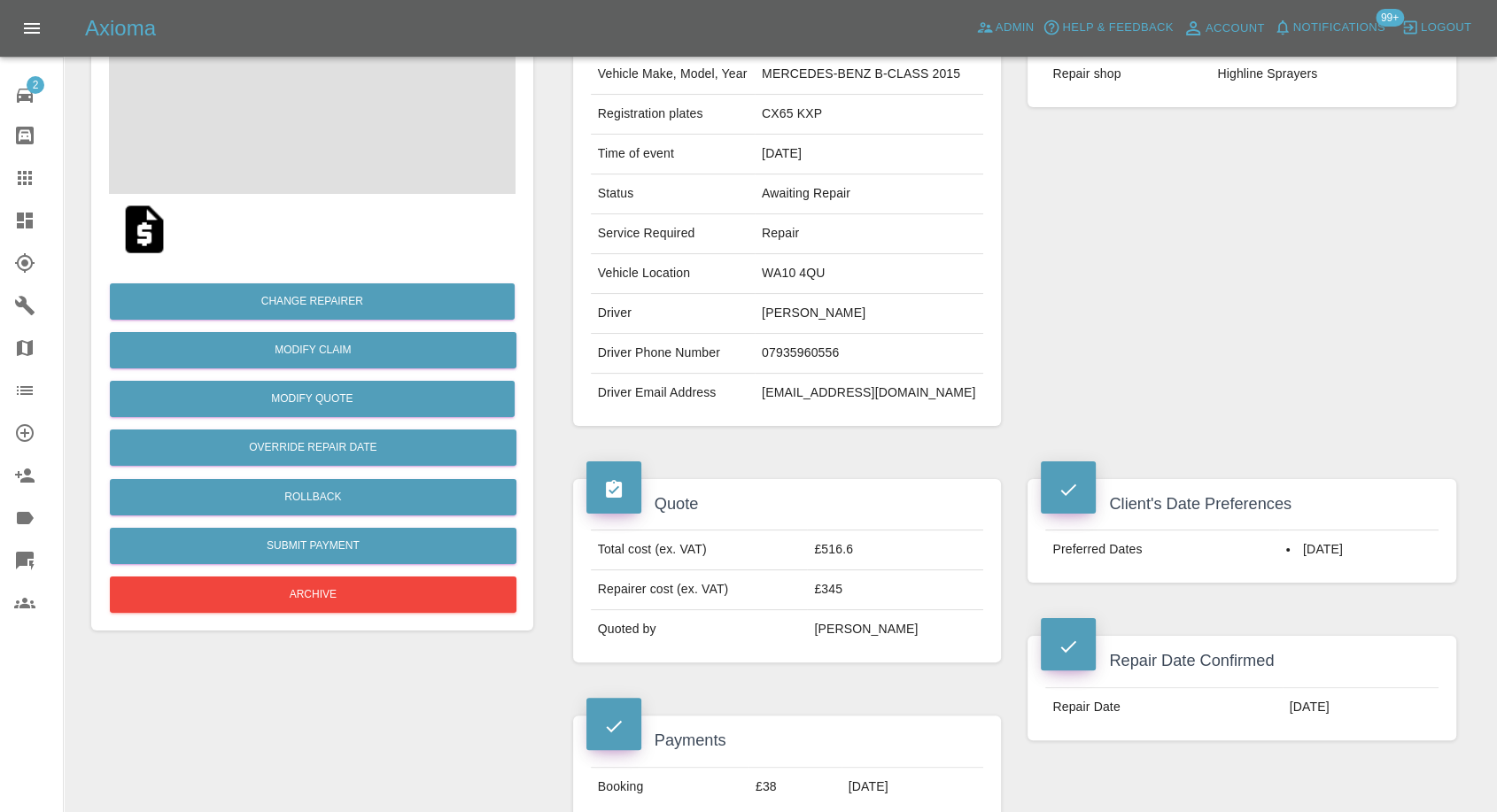
click at [140, 228] on img at bounding box center [144, 230] width 57 height 57
